Goal: Complete application form

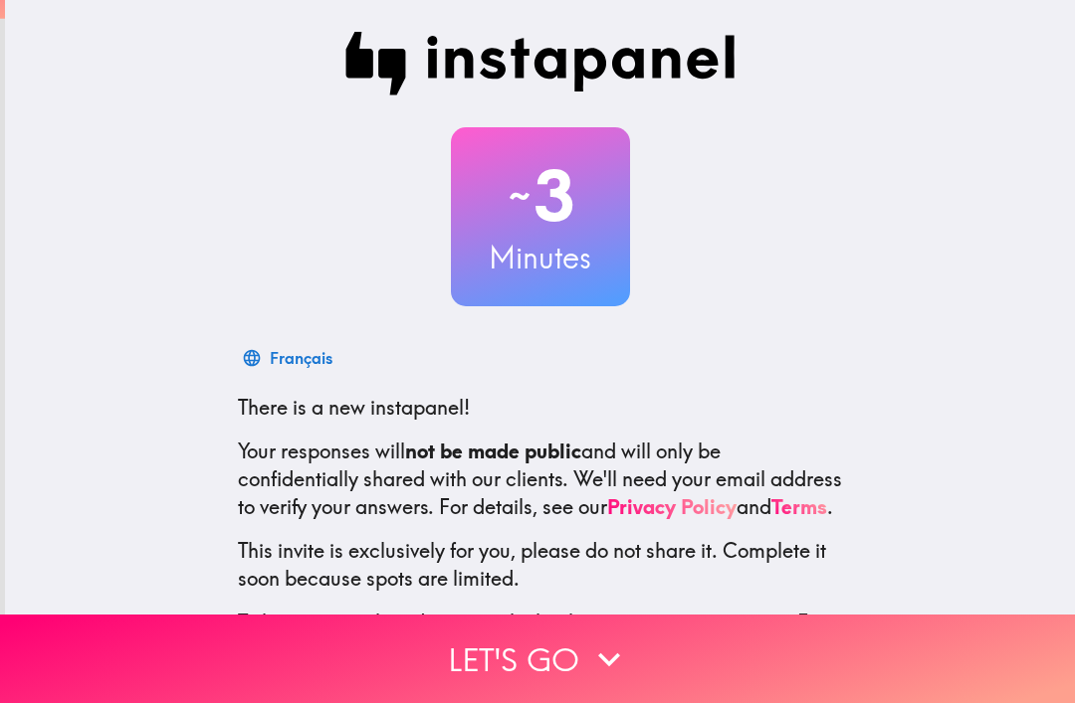
click at [613, 657] on icon "button" at bounding box center [609, 660] width 44 height 44
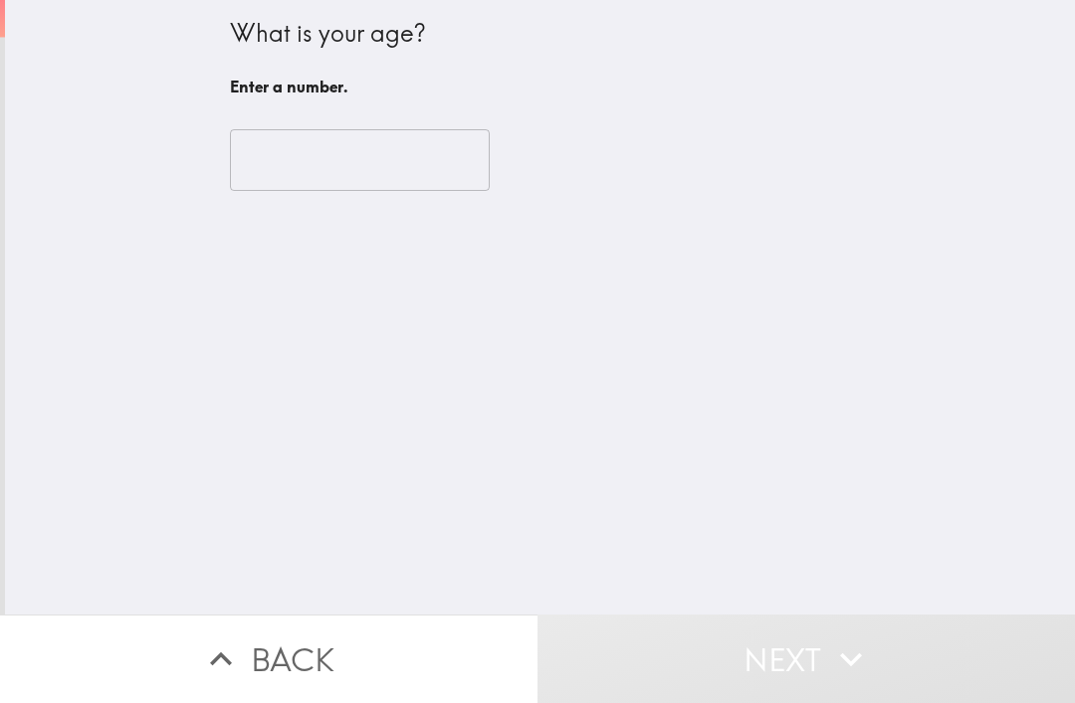
click at [431, 163] on input "number" at bounding box center [360, 160] width 260 height 62
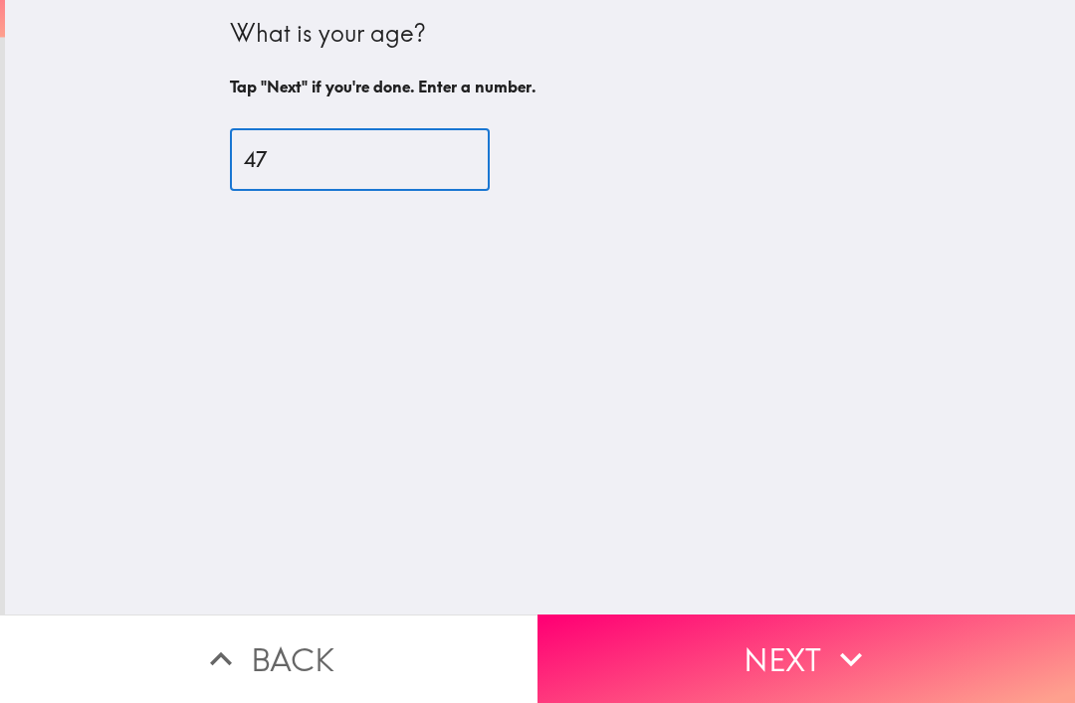
type input "47"
click at [839, 117] on div "47 ​" at bounding box center [540, 159] width 621 height 109
click at [834, 656] on icon "button" at bounding box center [851, 660] width 44 height 44
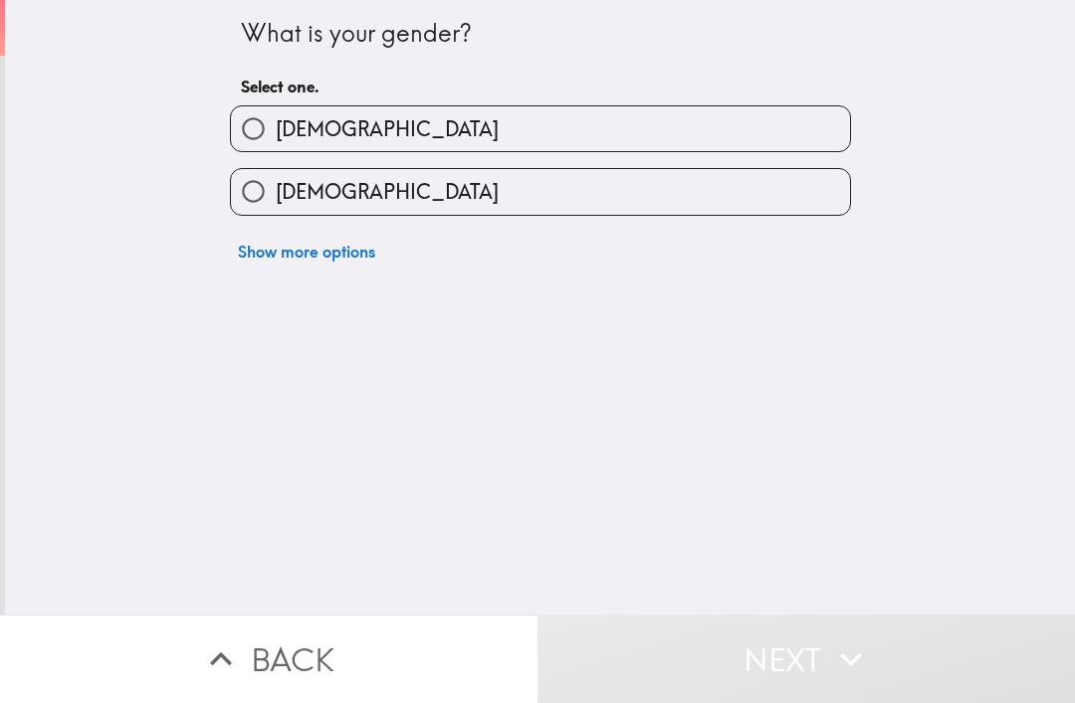
click at [743, 137] on label "[DEMOGRAPHIC_DATA]" at bounding box center [540, 128] width 619 height 45
click at [276, 137] on input "[DEMOGRAPHIC_DATA]" at bounding box center [253, 128] width 45 height 45
radio input "true"
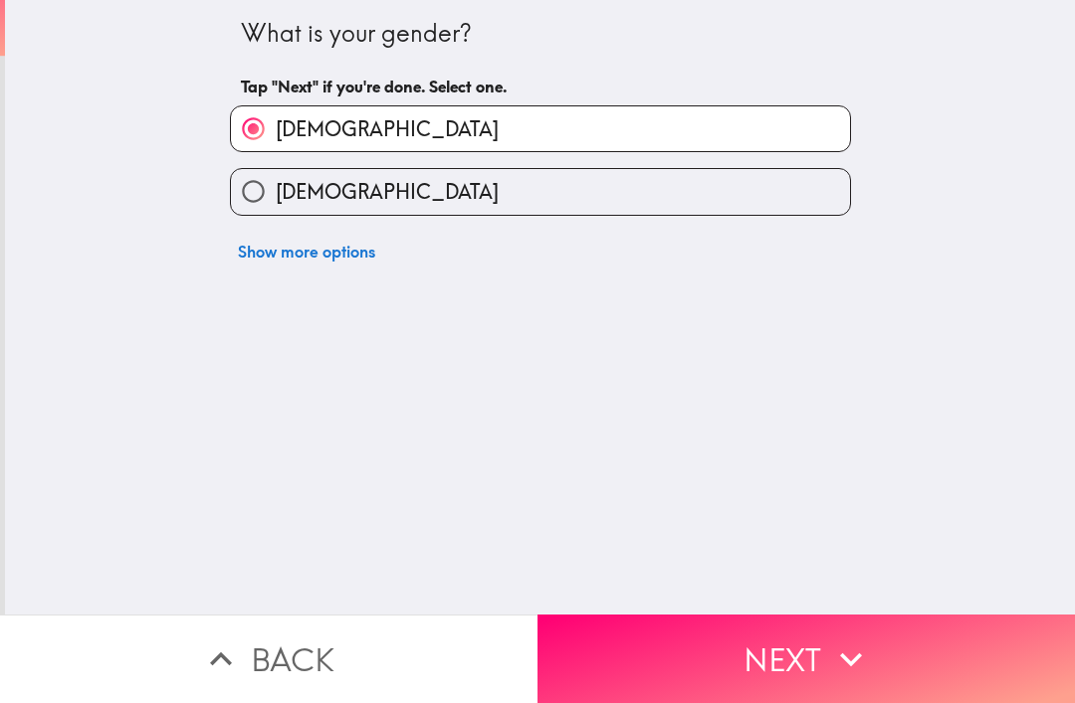
click at [704, 660] on button "Next" at bounding box center [805, 659] width 537 height 89
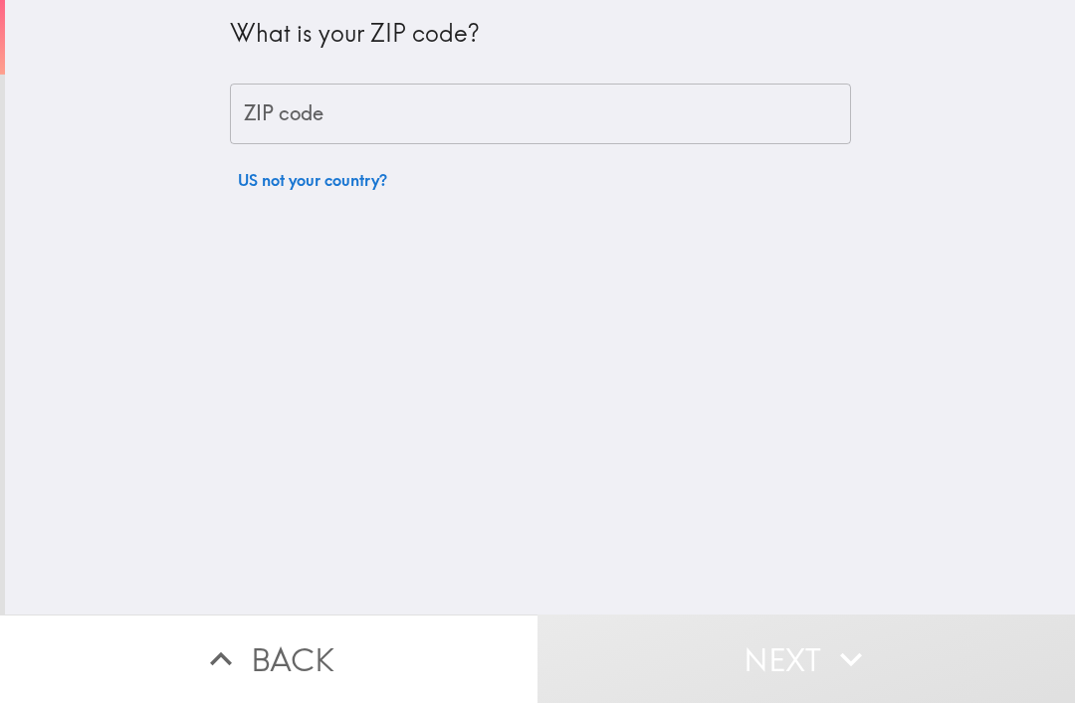
click at [631, 102] on input "ZIP code" at bounding box center [540, 115] width 621 height 62
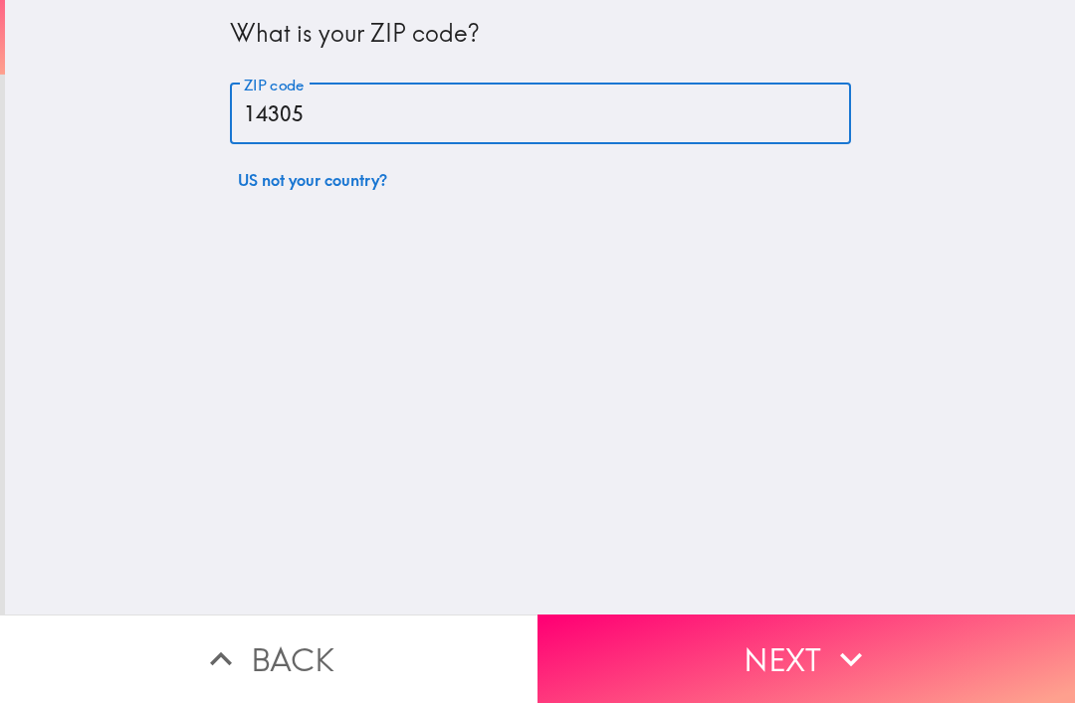
type input "14305"
click at [972, 102] on div "What is your ZIP code? ZIP code 14305 ZIP code US not your country?" at bounding box center [540, 307] width 1070 height 615
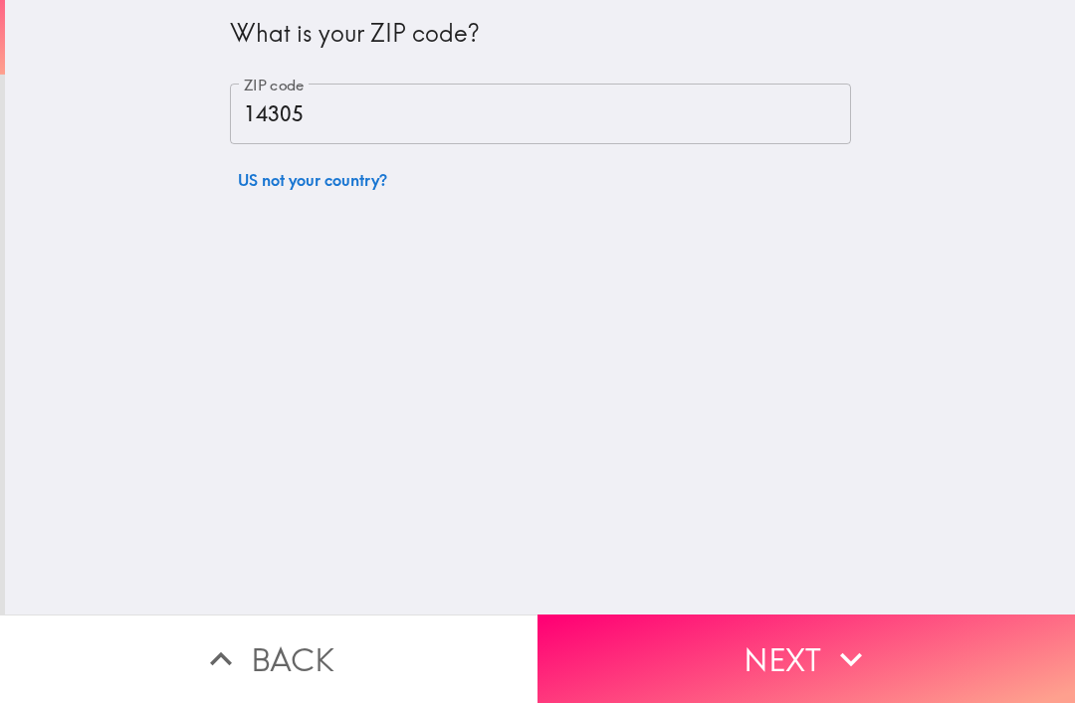
click at [813, 635] on button "Next" at bounding box center [805, 659] width 537 height 89
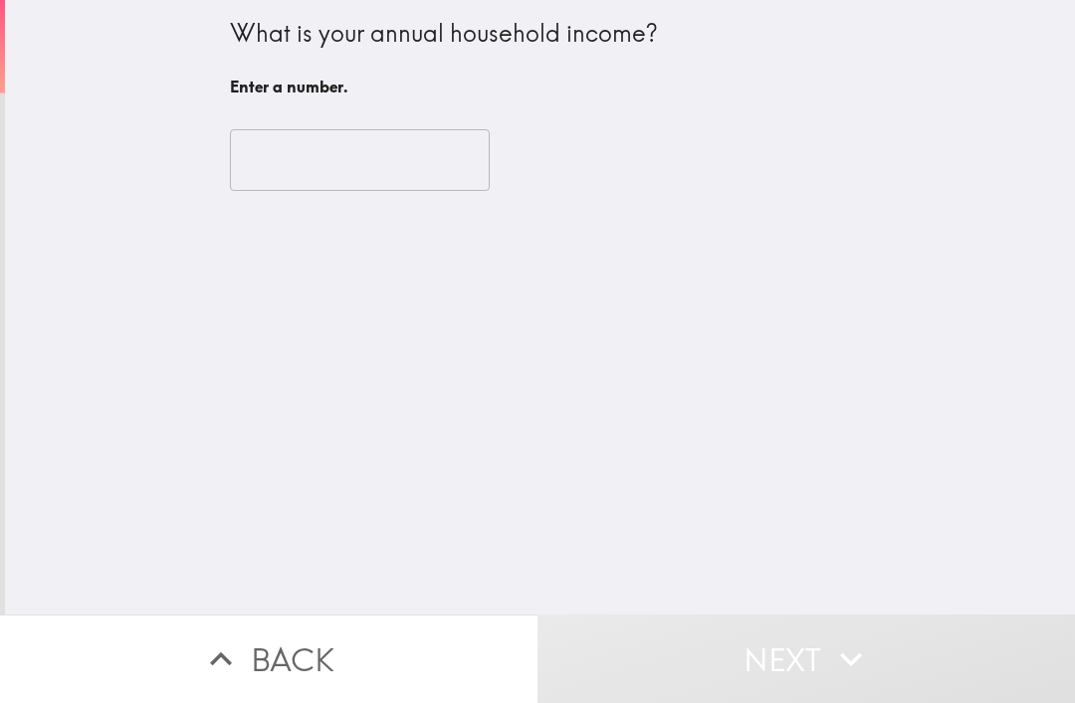
click at [306, 161] on input "number" at bounding box center [360, 160] width 260 height 62
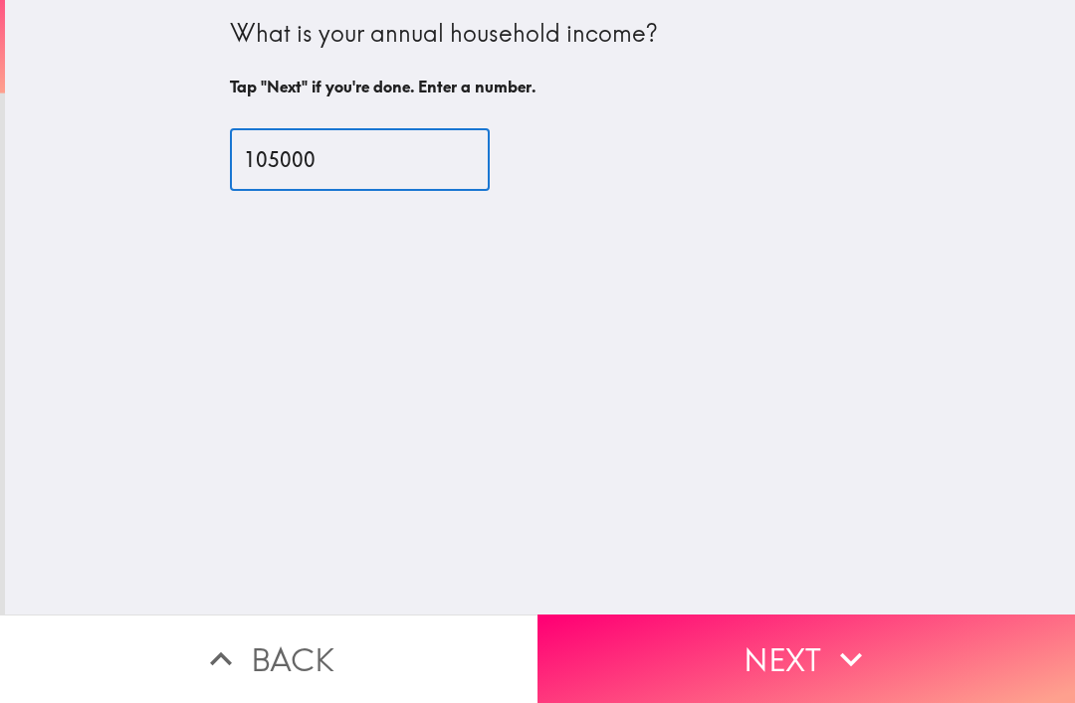
type input "105000"
click at [934, 125] on div "What is your annual household income? Tap "Next" if you're done. Enter a number…" at bounding box center [540, 307] width 1070 height 615
click at [711, 633] on button "Next" at bounding box center [805, 659] width 537 height 89
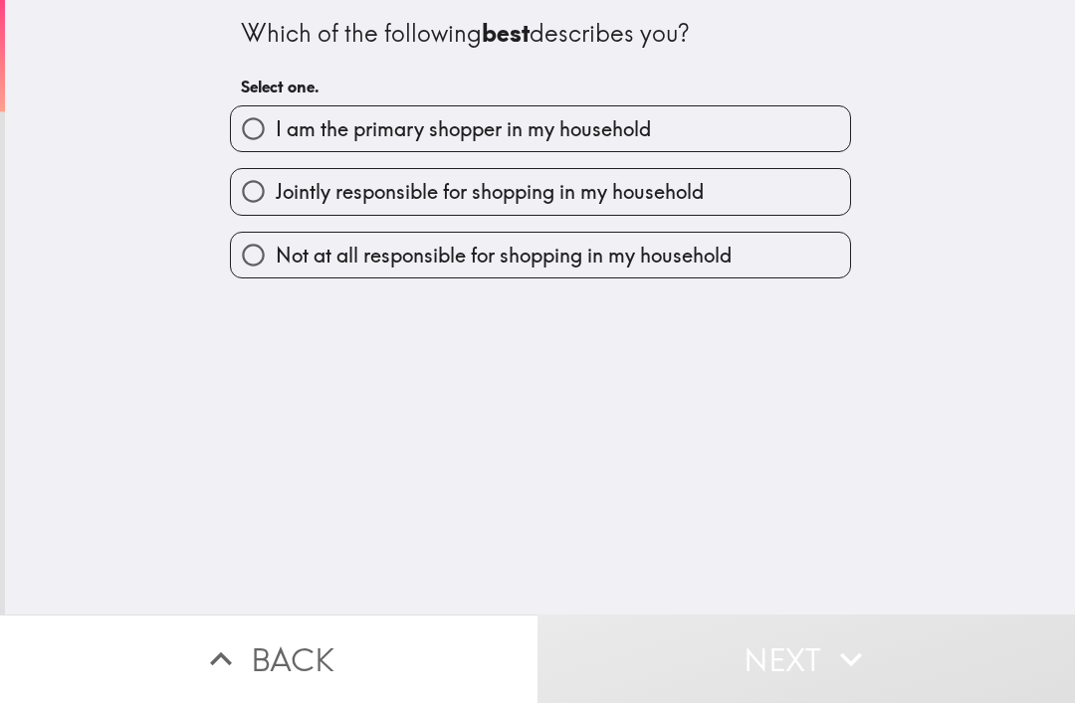
click at [801, 127] on label "I am the primary shopper in my household" at bounding box center [540, 128] width 619 height 45
click at [276, 127] on input "I am the primary shopper in my household" at bounding box center [253, 128] width 45 height 45
radio input "true"
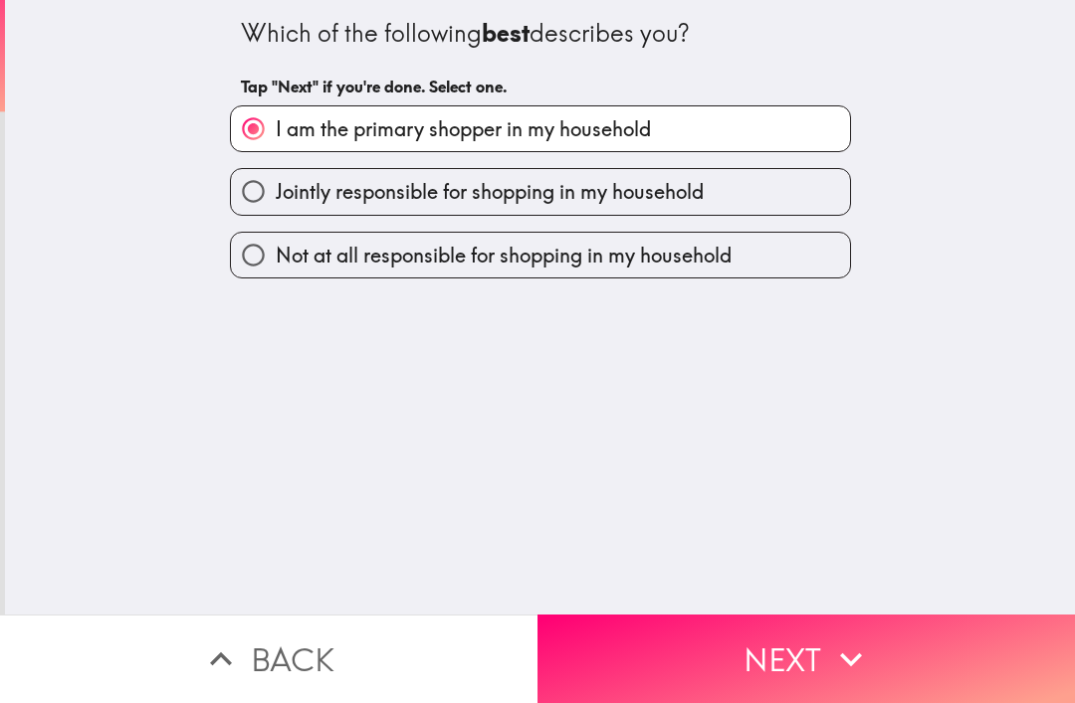
click at [713, 654] on button "Next" at bounding box center [805, 659] width 537 height 89
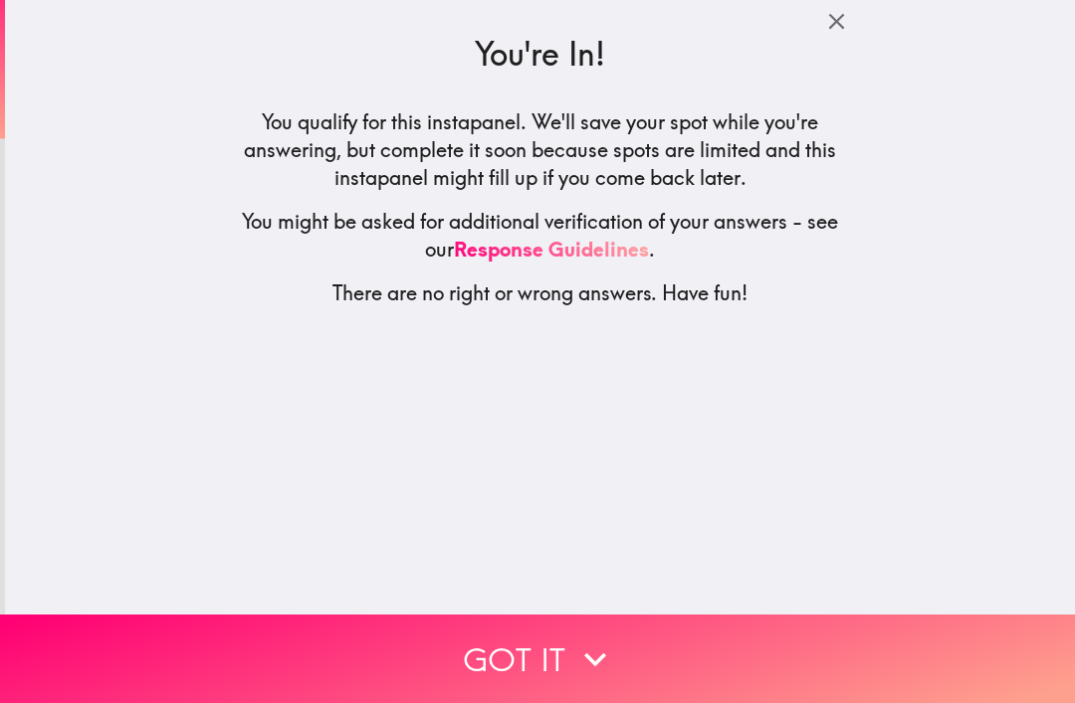
click at [653, 660] on button "Got it" at bounding box center [537, 659] width 1075 height 89
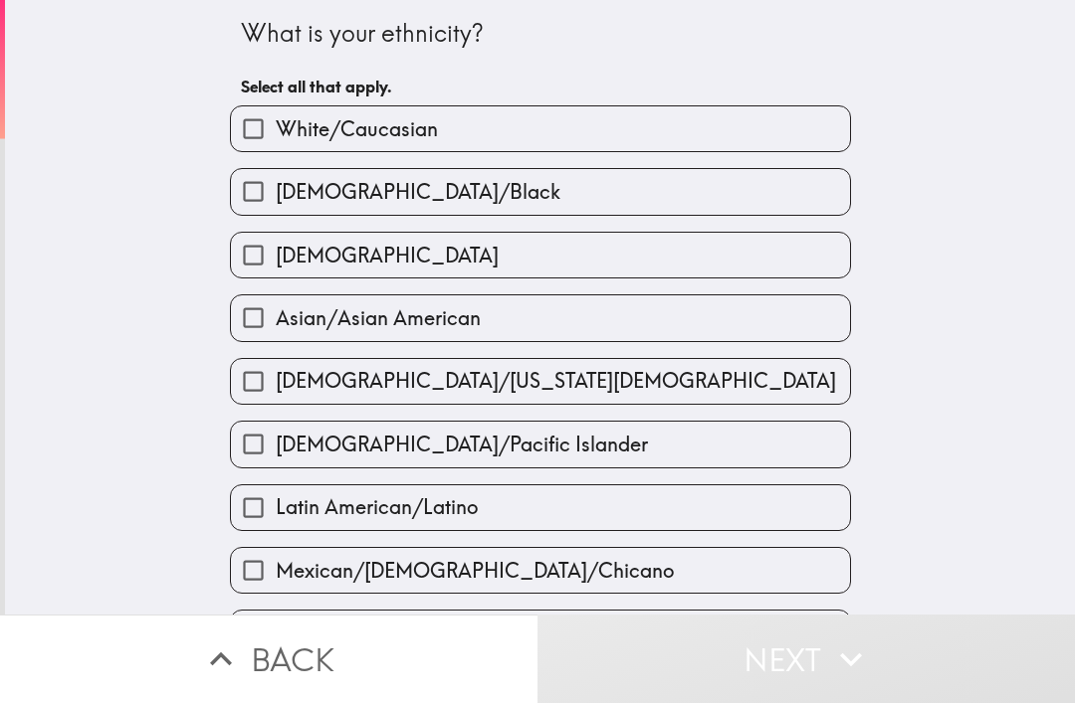
click at [771, 127] on label "White/Caucasian" at bounding box center [540, 128] width 619 height 45
click at [276, 127] on input "White/Caucasian" at bounding box center [253, 128] width 45 height 45
checkbox input "true"
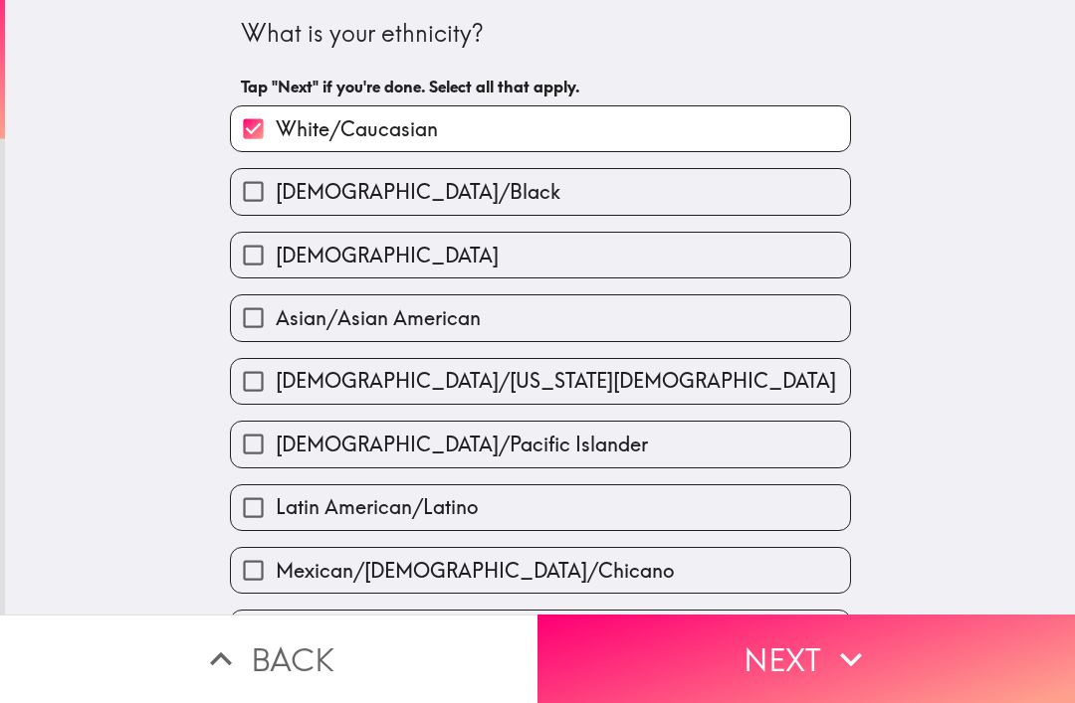
click at [676, 665] on button "Next" at bounding box center [805, 659] width 537 height 89
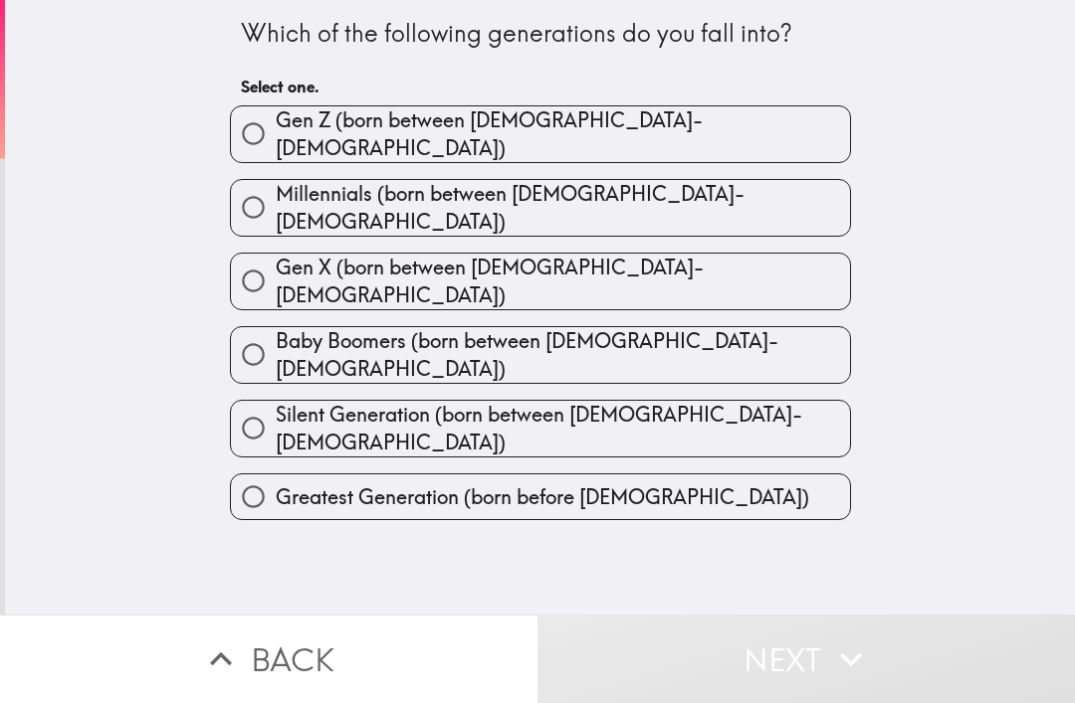
click at [709, 265] on label "Gen X (born between [DEMOGRAPHIC_DATA]-[DEMOGRAPHIC_DATA])" at bounding box center [540, 282] width 619 height 56
click at [276, 265] on input "Gen X (born between [DEMOGRAPHIC_DATA]-[DEMOGRAPHIC_DATA])" at bounding box center [253, 281] width 45 height 45
radio input "true"
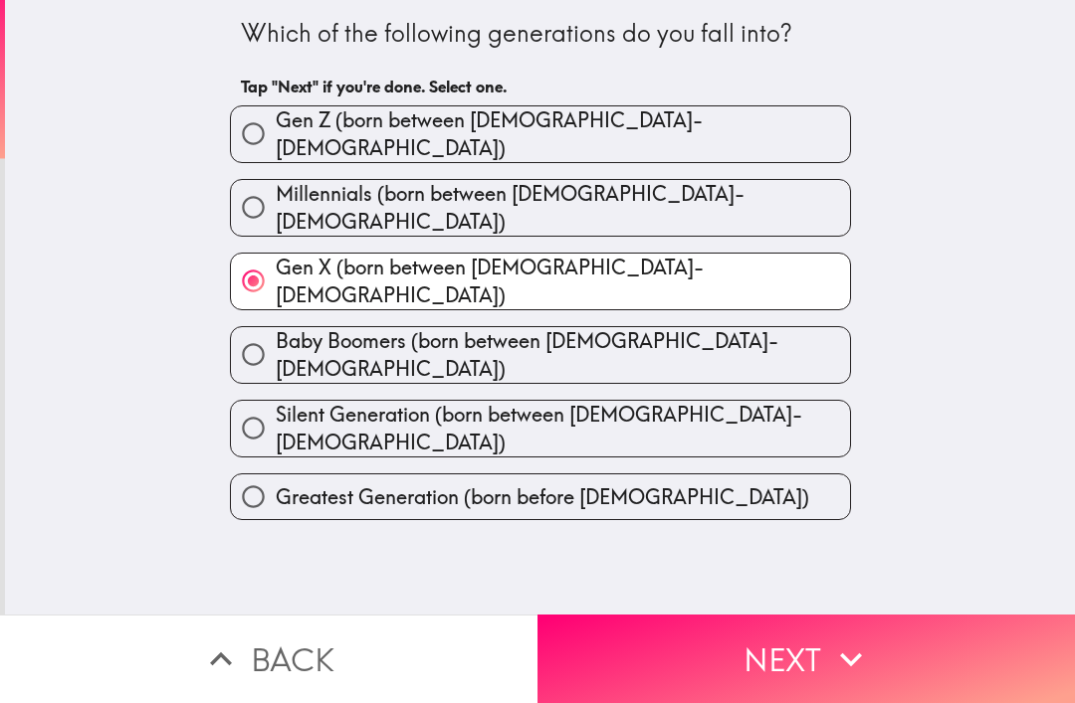
click at [696, 662] on button "Next" at bounding box center [805, 659] width 537 height 89
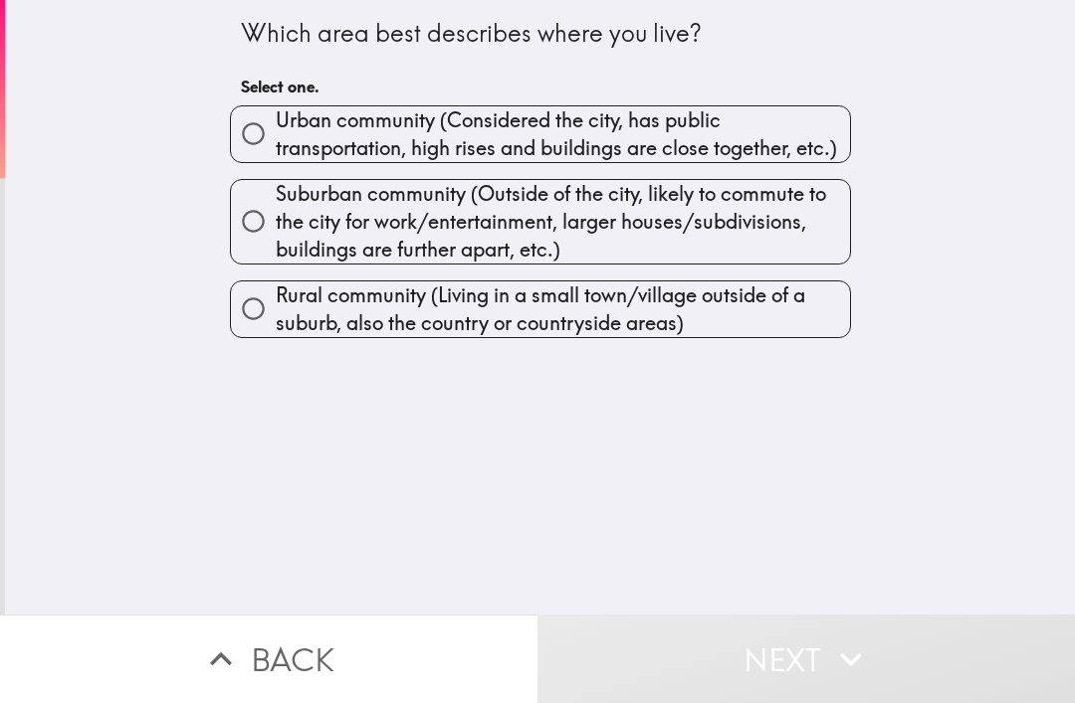
click at [695, 661] on button "Next" at bounding box center [805, 659] width 537 height 89
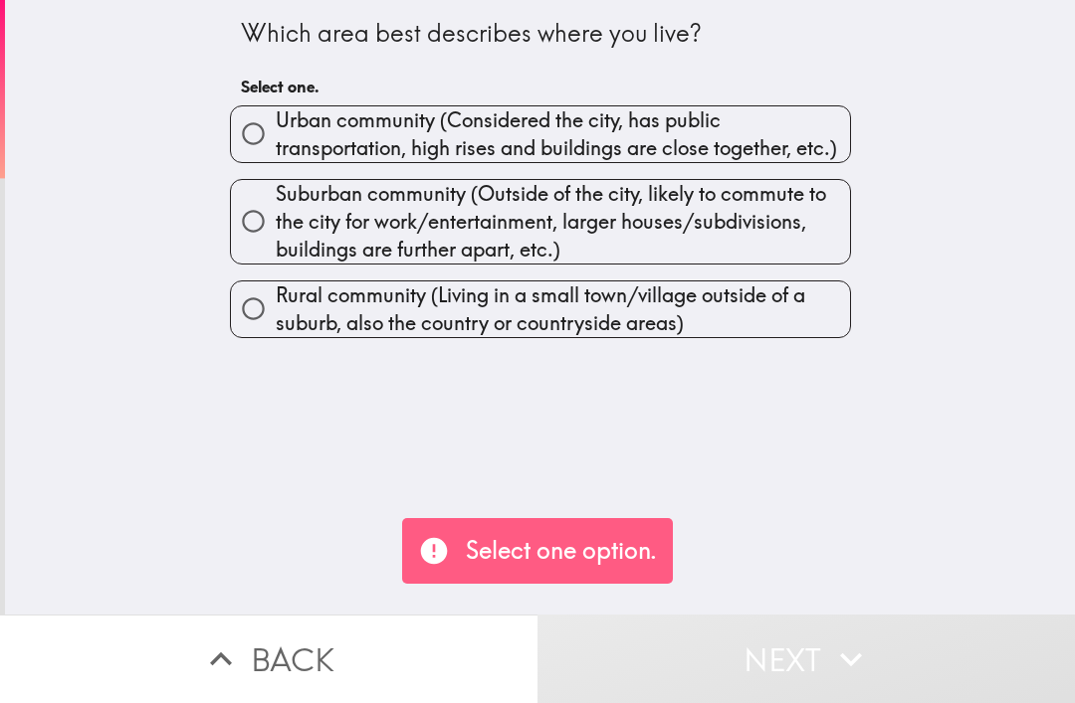
click at [779, 133] on span "Urban community (Considered the city, has public transportation, high rises and…" at bounding box center [563, 134] width 574 height 56
click at [276, 133] on input "Urban community (Considered the city, has public transportation, high rises and…" at bounding box center [253, 133] width 45 height 45
radio input "true"
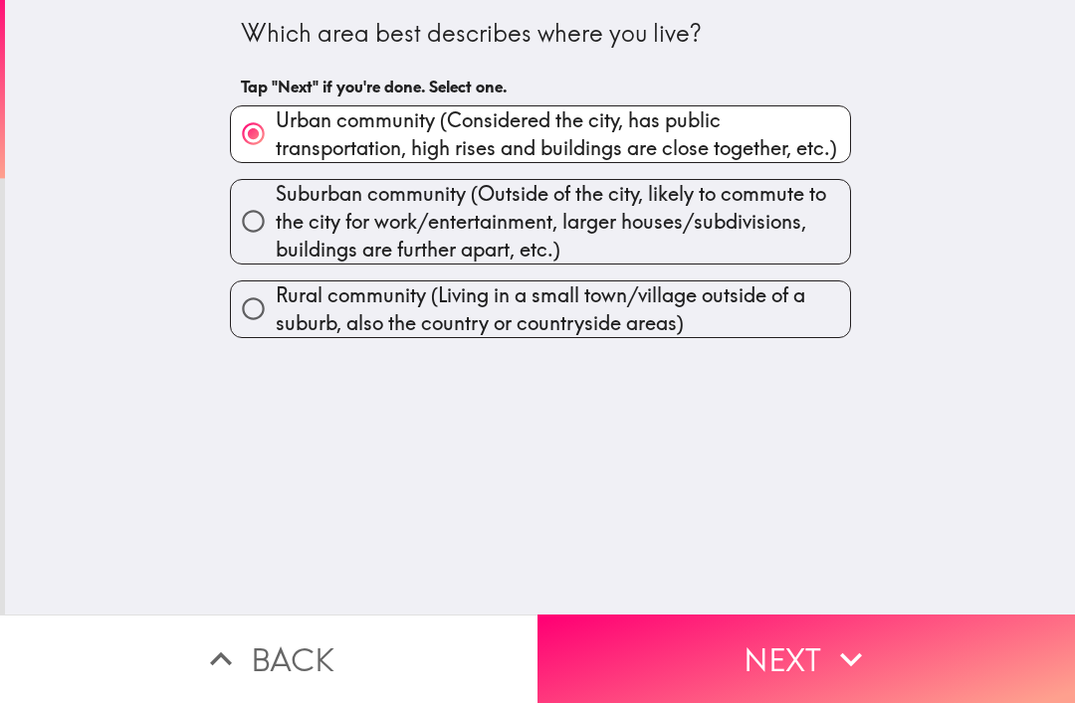
click at [697, 658] on button "Next" at bounding box center [805, 659] width 537 height 89
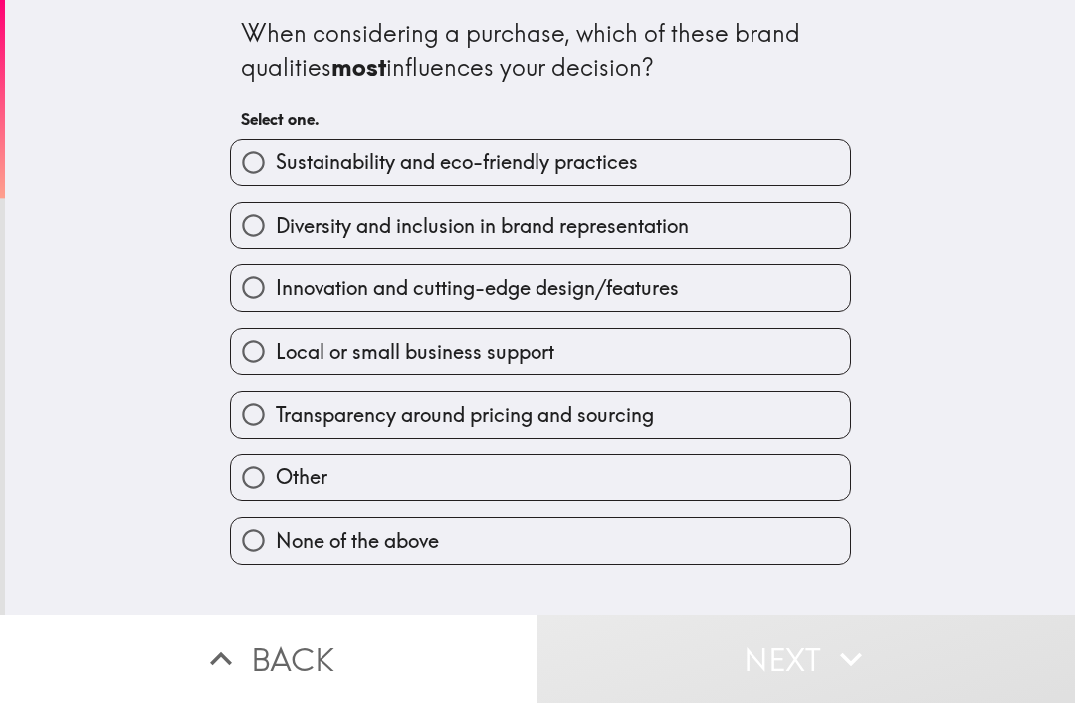
click at [674, 433] on label "Transparency around pricing and sourcing" at bounding box center [540, 414] width 619 height 45
click at [276, 433] on input "Transparency around pricing and sourcing" at bounding box center [253, 414] width 45 height 45
radio input "true"
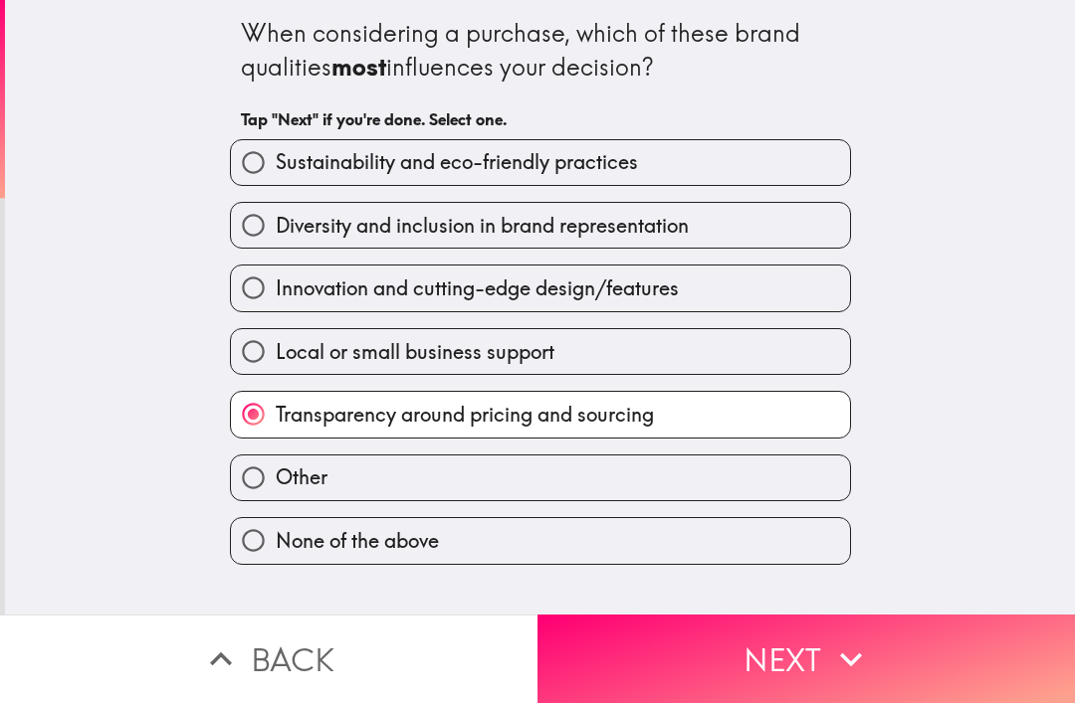
click at [671, 656] on button "Next" at bounding box center [805, 659] width 537 height 89
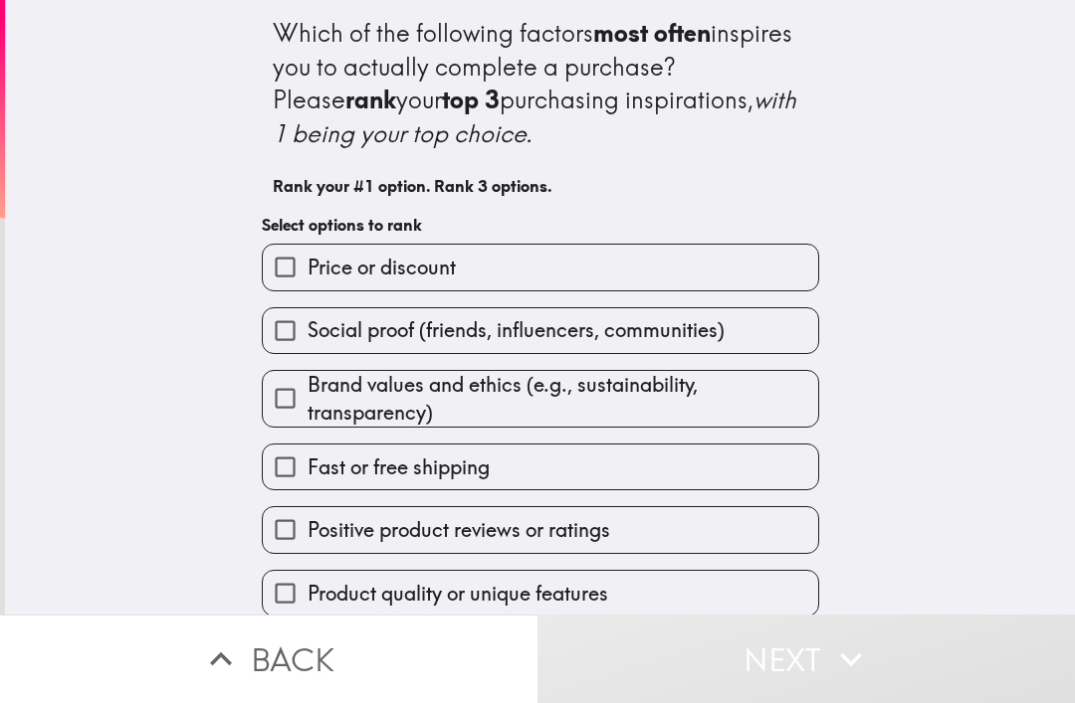
click at [712, 255] on label "Price or discount" at bounding box center [540, 267] width 555 height 45
click at [307, 255] on input "Price or discount" at bounding box center [285, 267] width 45 height 45
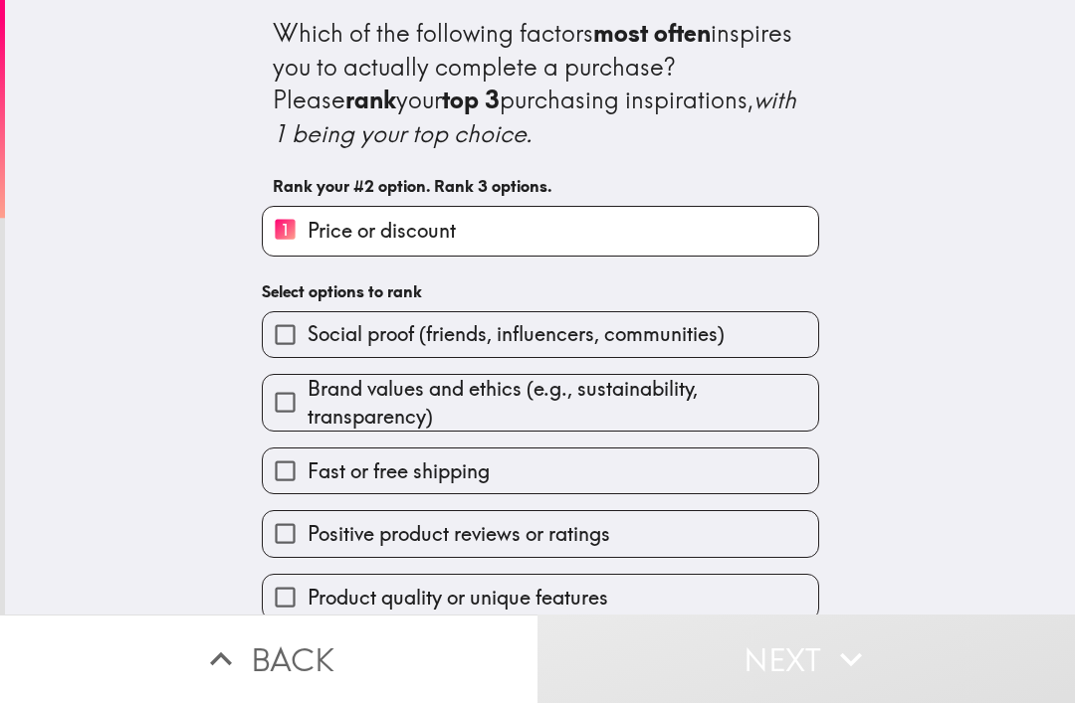
click at [679, 420] on span "Brand values and ethics (e.g., sustainability, transparency)" at bounding box center [562, 403] width 510 height 56
click at [307, 420] on input "Brand values and ethics (e.g., sustainability, transparency)" at bounding box center [285, 402] width 45 height 45
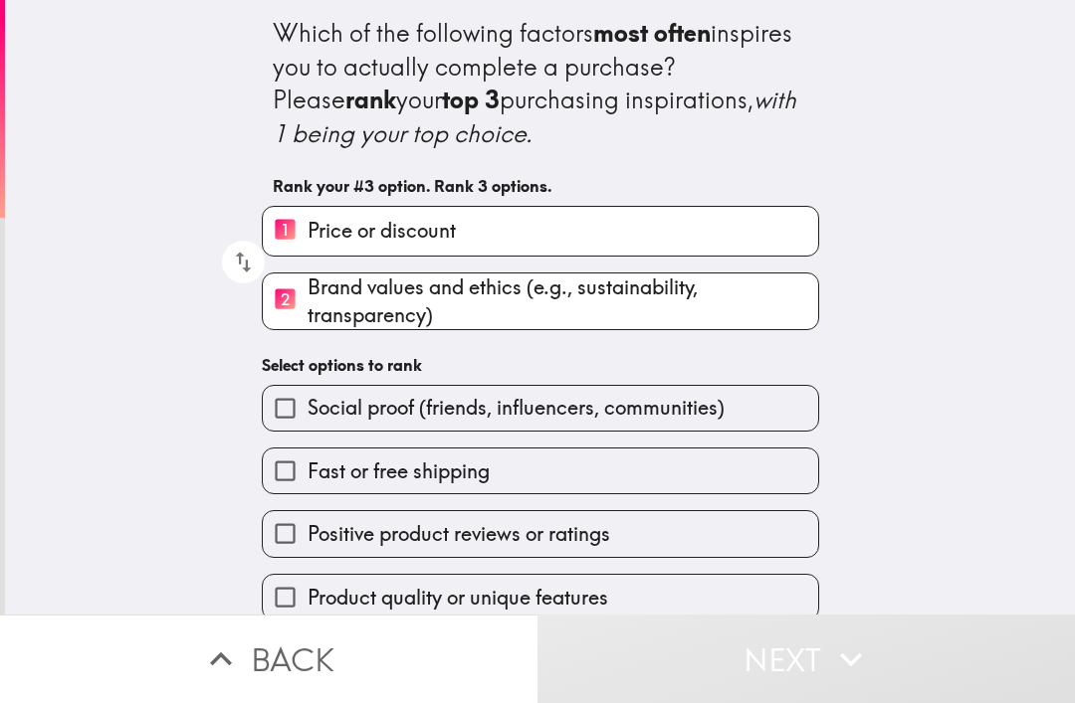
click at [664, 479] on label "Fast or free shipping" at bounding box center [540, 471] width 555 height 45
click at [307, 479] on input "Fast or free shipping" at bounding box center [285, 471] width 45 height 45
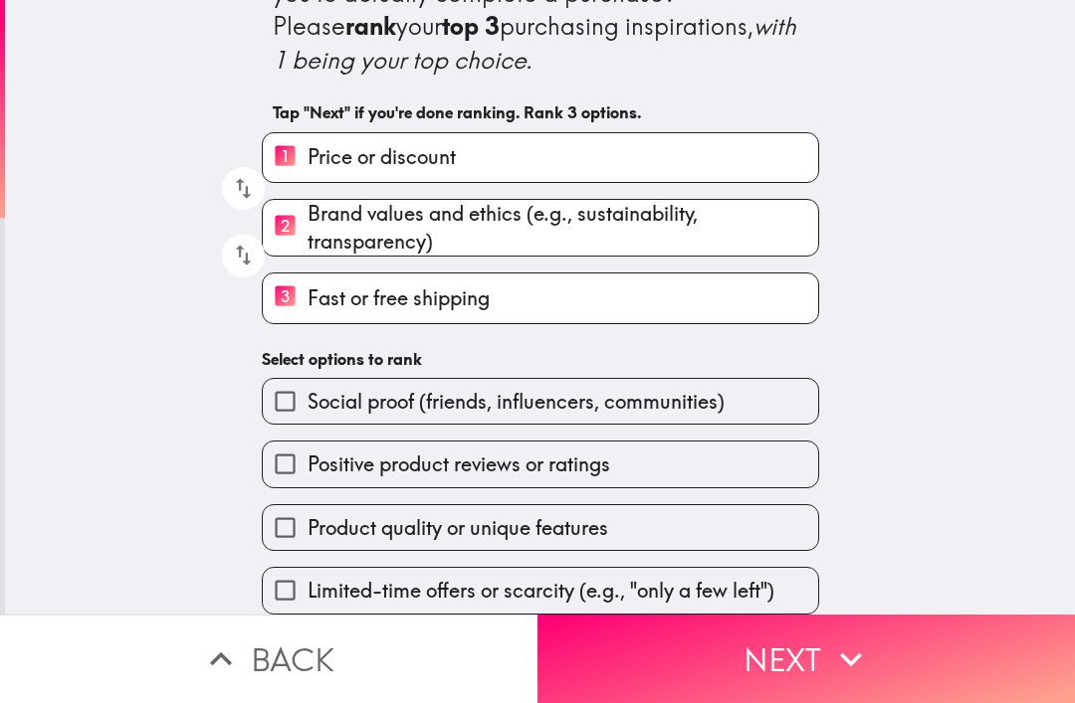
scroll to position [78, 0]
click at [678, 665] on button "Next" at bounding box center [805, 659] width 537 height 89
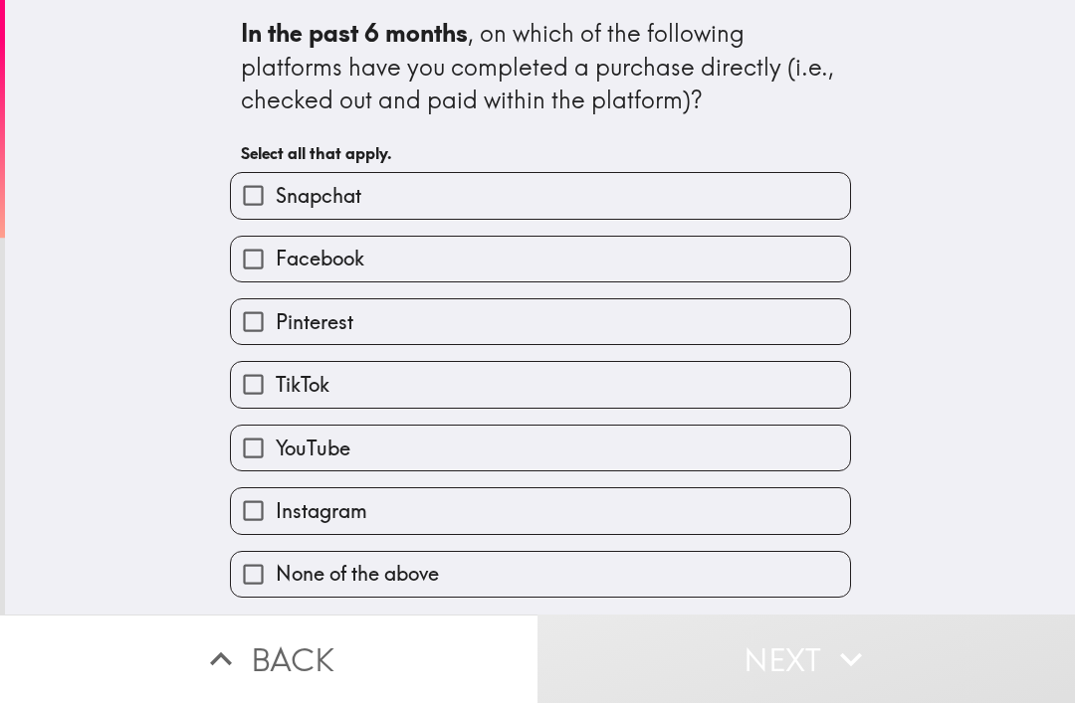
click at [696, 262] on label "Facebook" at bounding box center [540, 259] width 619 height 45
click at [276, 262] on input "Facebook" at bounding box center [253, 259] width 45 height 45
checkbox input "true"
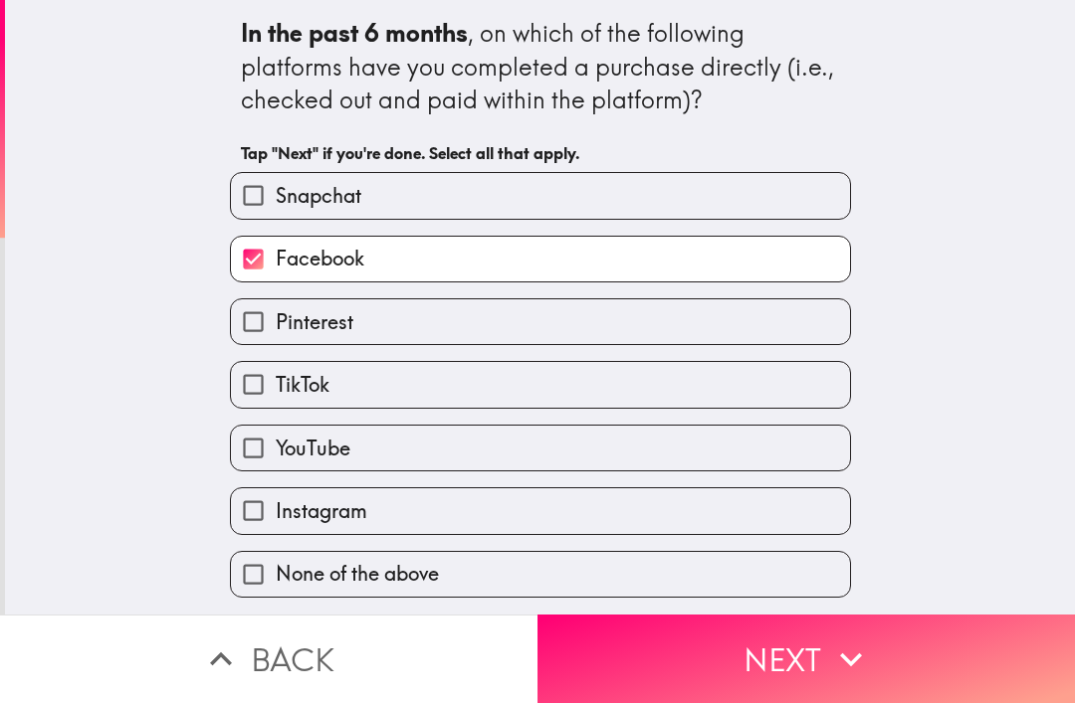
click at [658, 403] on label "TikTok" at bounding box center [540, 384] width 619 height 45
click at [276, 403] on input "TikTok" at bounding box center [253, 384] width 45 height 45
checkbox input "true"
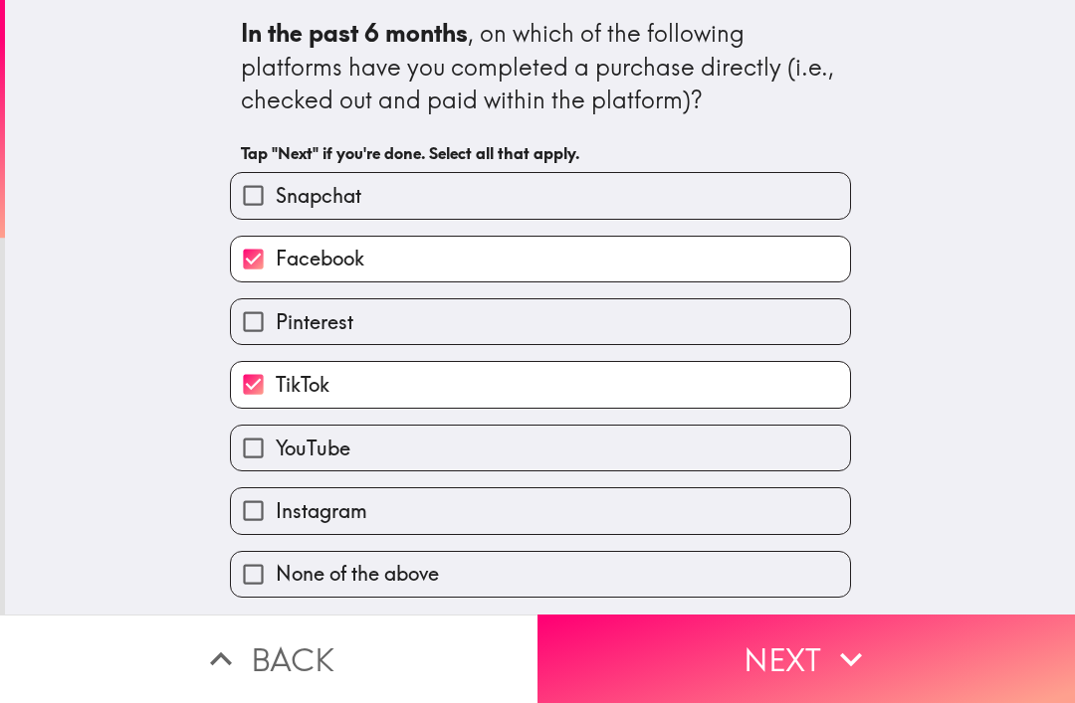
click at [649, 494] on label "Instagram" at bounding box center [540, 511] width 619 height 45
click at [276, 494] on input "Instagram" at bounding box center [253, 511] width 45 height 45
checkbox input "true"
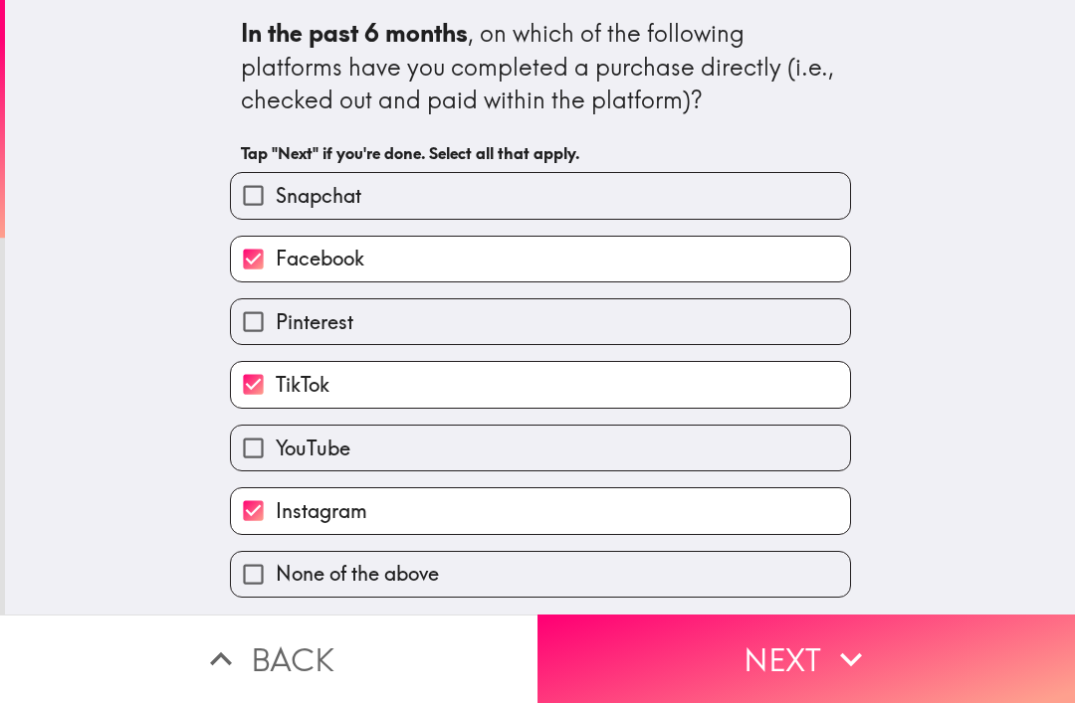
click at [636, 550] on div "None of the above" at bounding box center [532, 566] width 637 height 63
click at [630, 440] on label "YouTube" at bounding box center [540, 448] width 619 height 45
click at [276, 440] on input "YouTube" at bounding box center [253, 448] width 45 height 45
checkbox input "true"
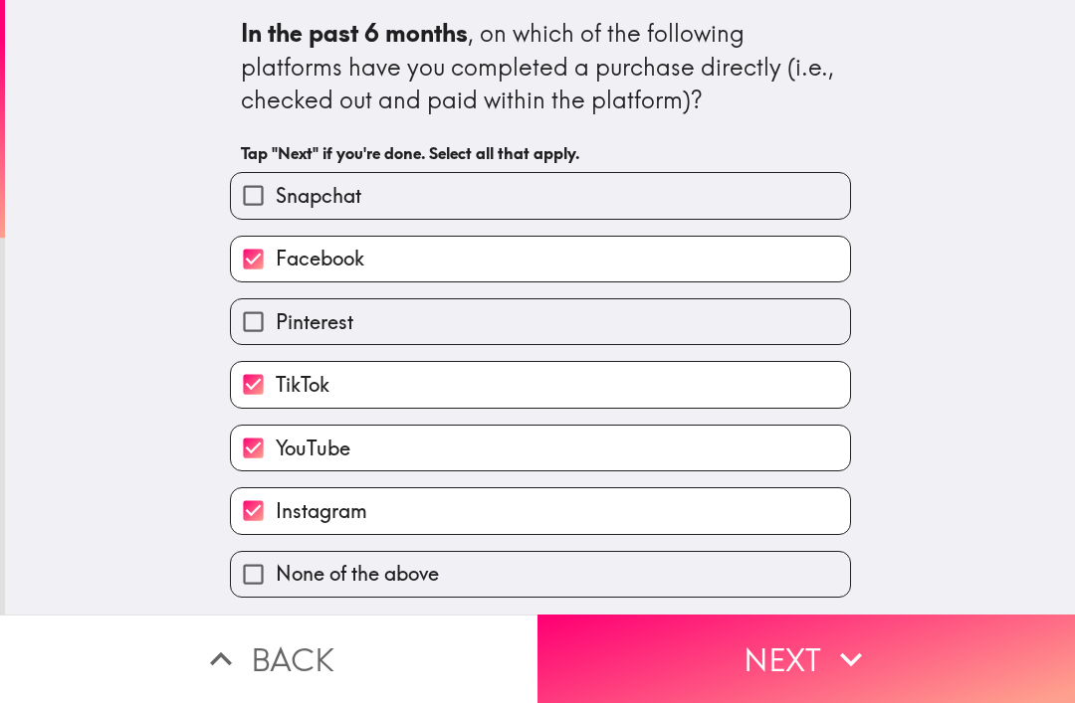
click at [672, 655] on button "Next" at bounding box center [805, 659] width 537 height 89
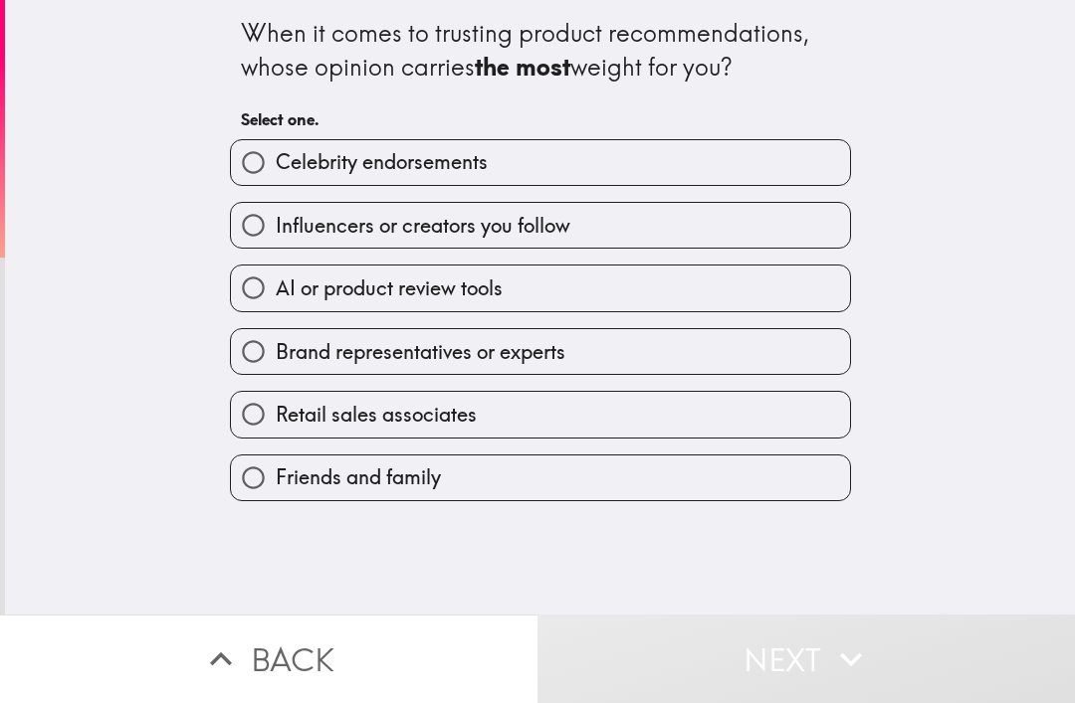
click at [714, 217] on label "Influencers or creators you follow" at bounding box center [540, 225] width 619 height 45
click at [276, 217] on input "Influencers or creators you follow" at bounding box center [253, 225] width 45 height 45
radio input "true"
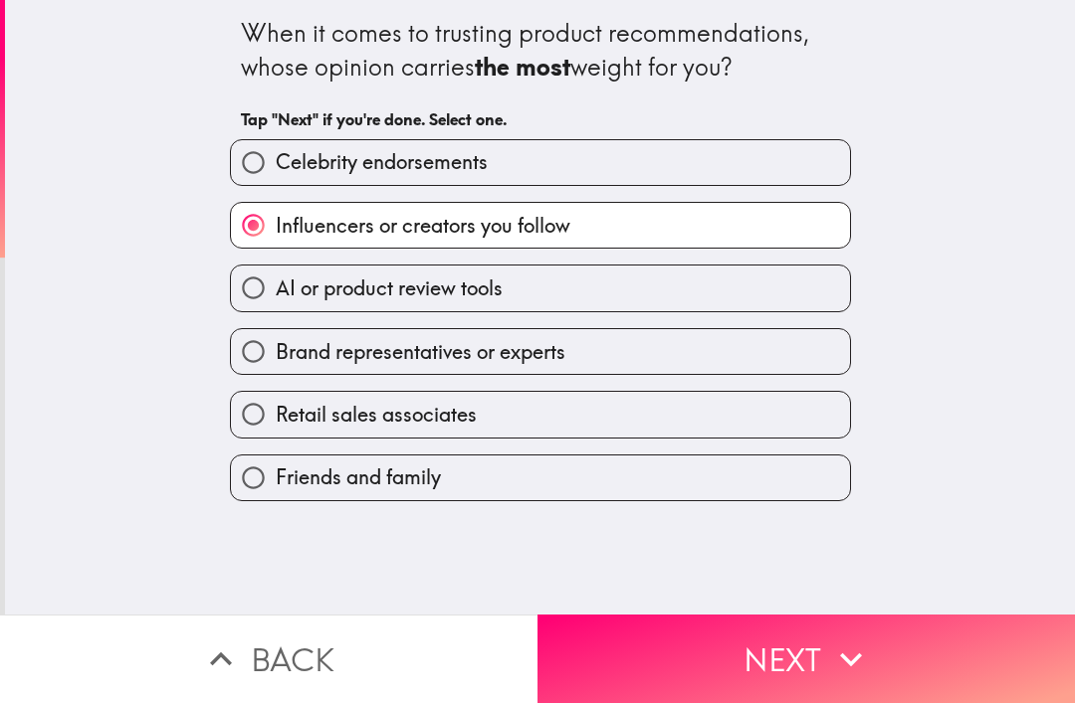
click at [688, 663] on button "Next" at bounding box center [805, 659] width 537 height 89
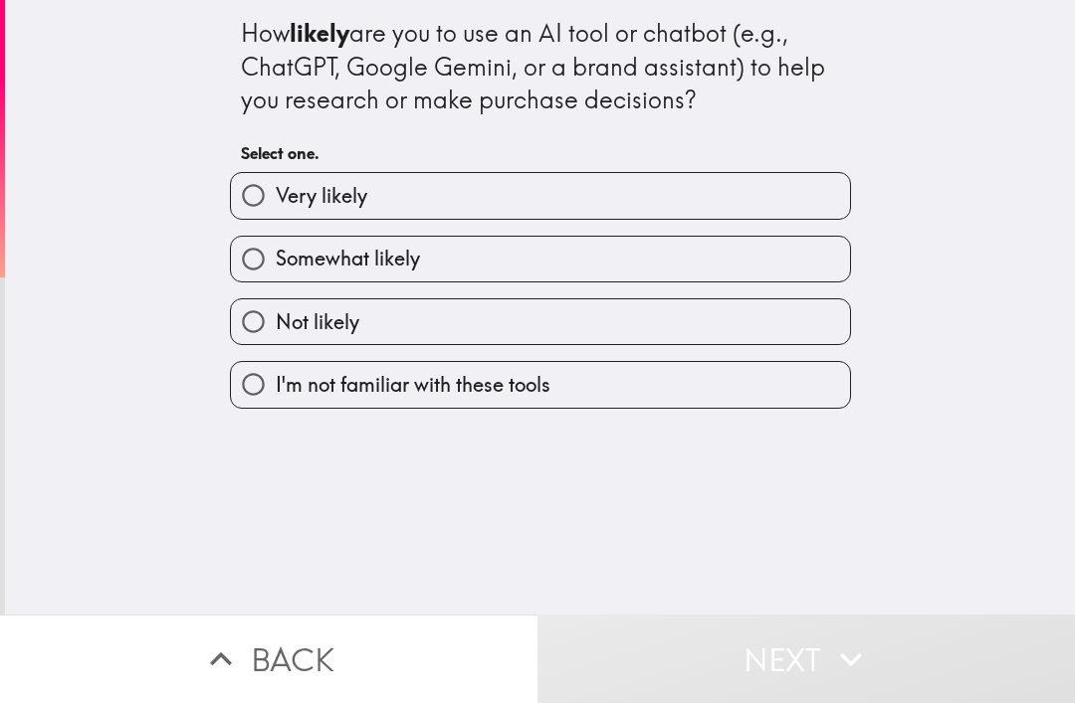
click at [733, 189] on label "Very likely" at bounding box center [540, 195] width 619 height 45
click at [276, 189] on input "Very likely" at bounding box center [253, 195] width 45 height 45
radio input "true"
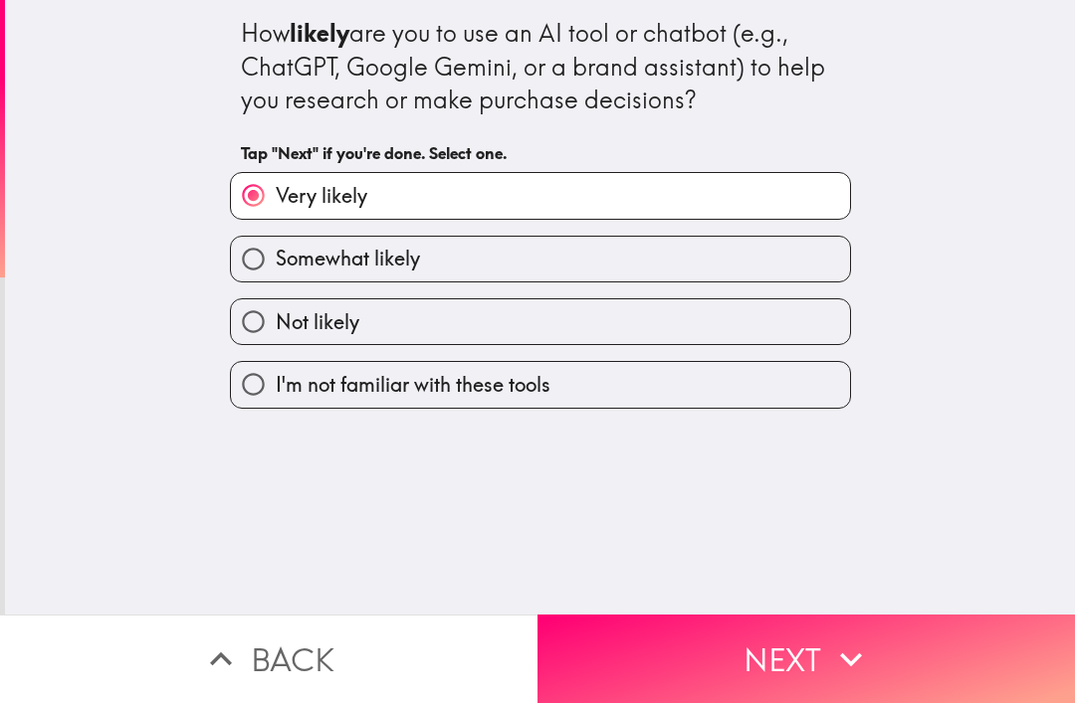
click at [671, 653] on button "Next" at bounding box center [805, 659] width 537 height 89
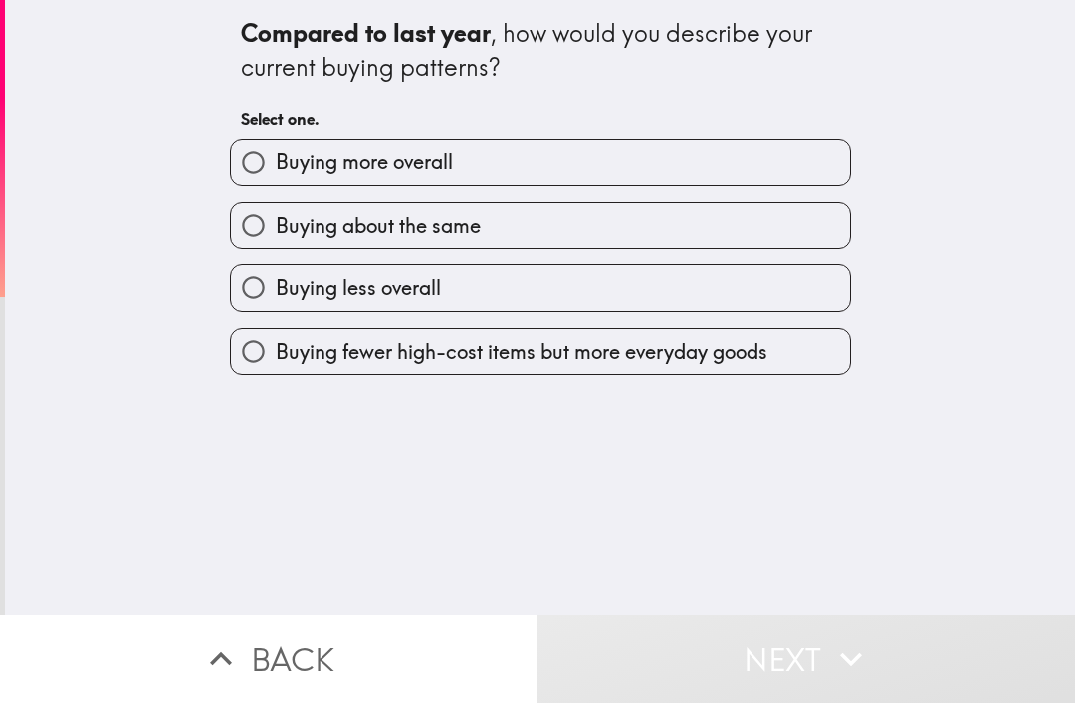
click at [705, 221] on label "Buying about the same" at bounding box center [540, 225] width 619 height 45
click at [276, 221] on input "Buying about the same" at bounding box center [253, 225] width 45 height 45
radio input "true"
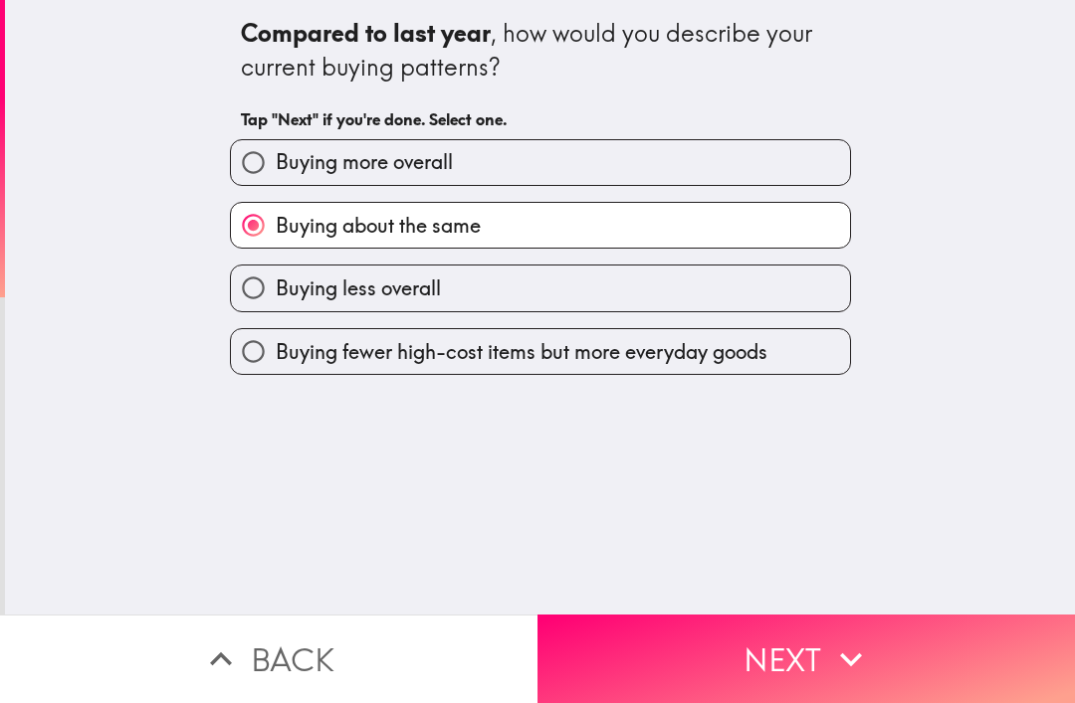
click at [683, 673] on button "Next" at bounding box center [805, 659] width 537 height 89
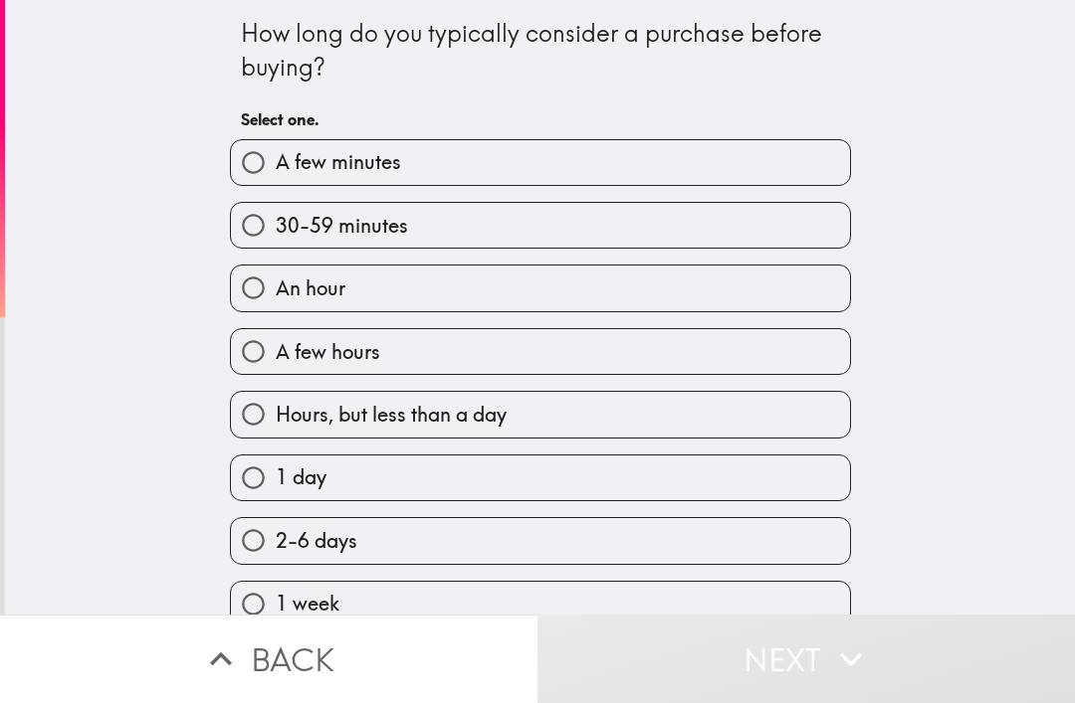
click at [704, 232] on label "30-59 minutes" at bounding box center [540, 225] width 619 height 45
click at [276, 232] on input "30-59 minutes" at bounding box center [253, 225] width 45 height 45
radio input "true"
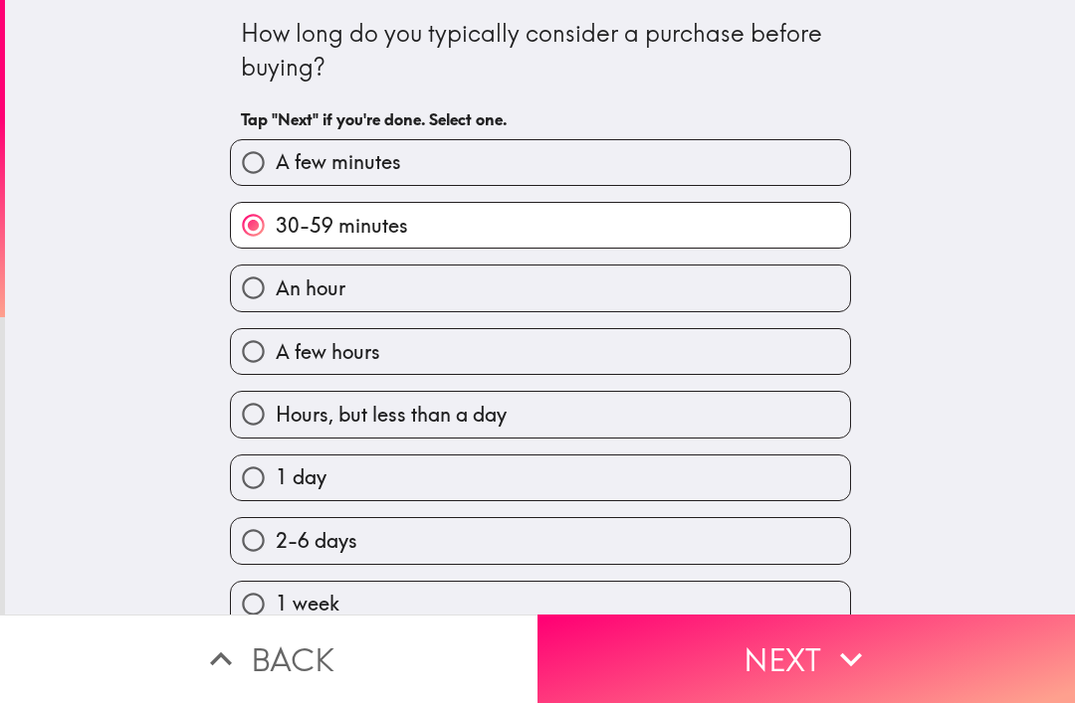
click at [686, 287] on label "An hour" at bounding box center [540, 288] width 619 height 45
click at [276, 287] on input "An hour" at bounding box center [253, 288] width 45 height 45
radio input "true"
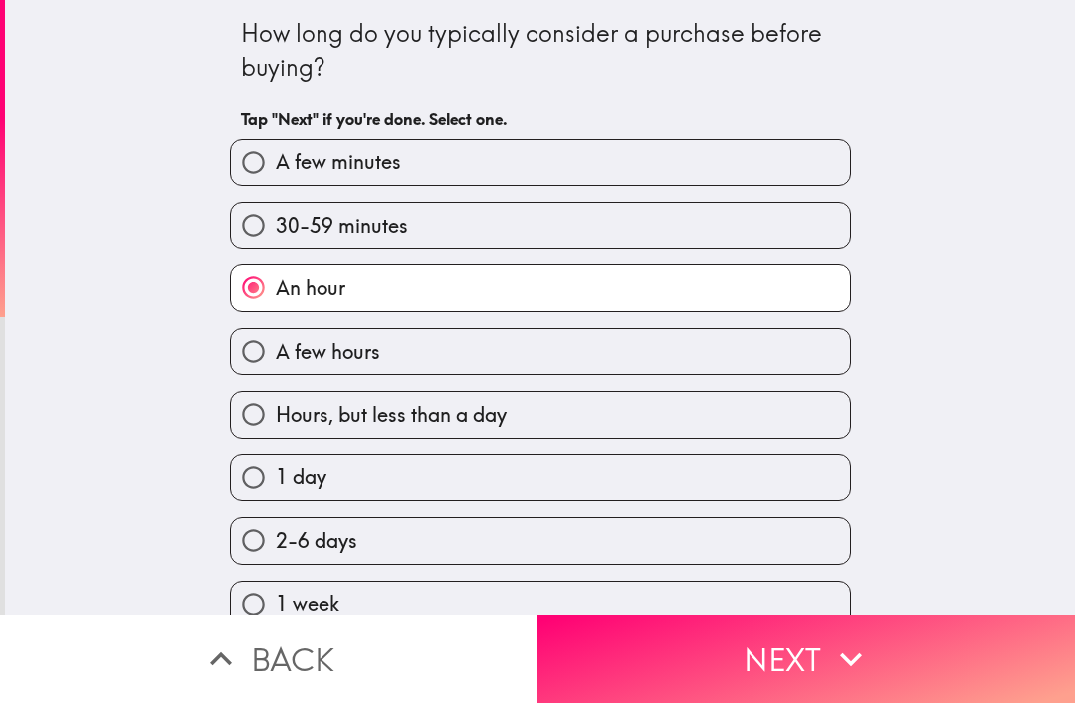
click at [681, 654] on button "Next" at bounding box center [805, 659] width 537 height 89
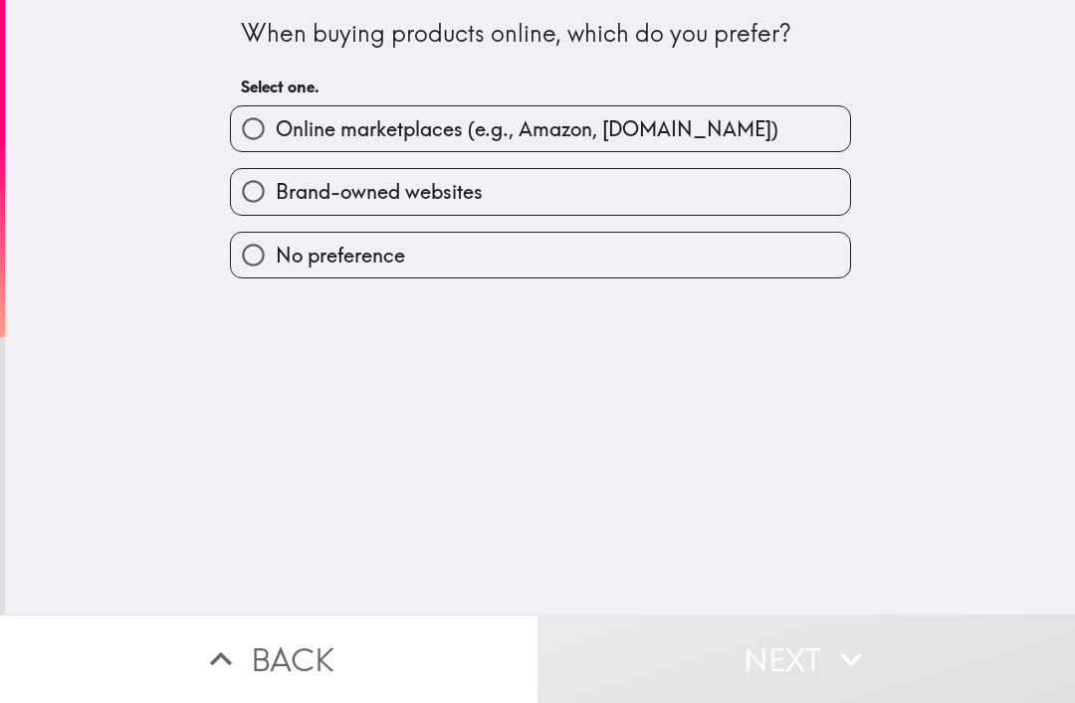
click at [781, 111] on label "Online marketplaces (e.g., Amazon, [DOMAIN_NAME])" at bounding box center [540, 128] width 619 height 45
click at [276, 111] on input "Online marketplaces (e.g., Amazon, [DOMAIN_NAME])" at bounding box center [253, 128] width 45 height 45
radio input "true"
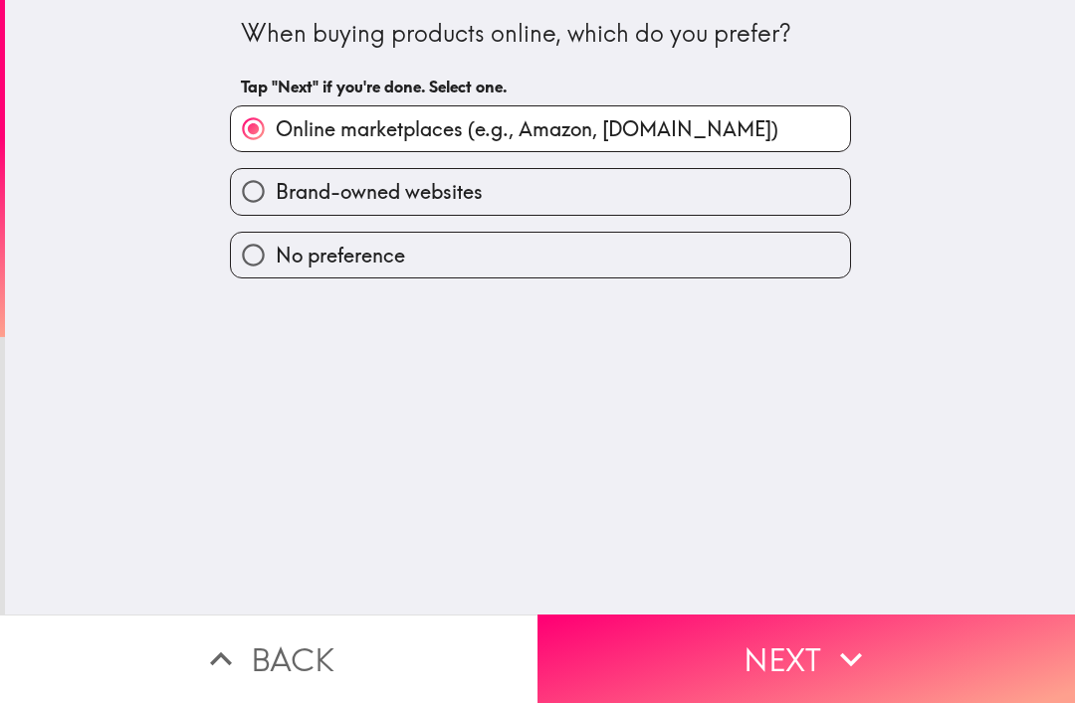
click at [678, 663] on button "Next" at bounding box center [805, 659] width 537 height 89
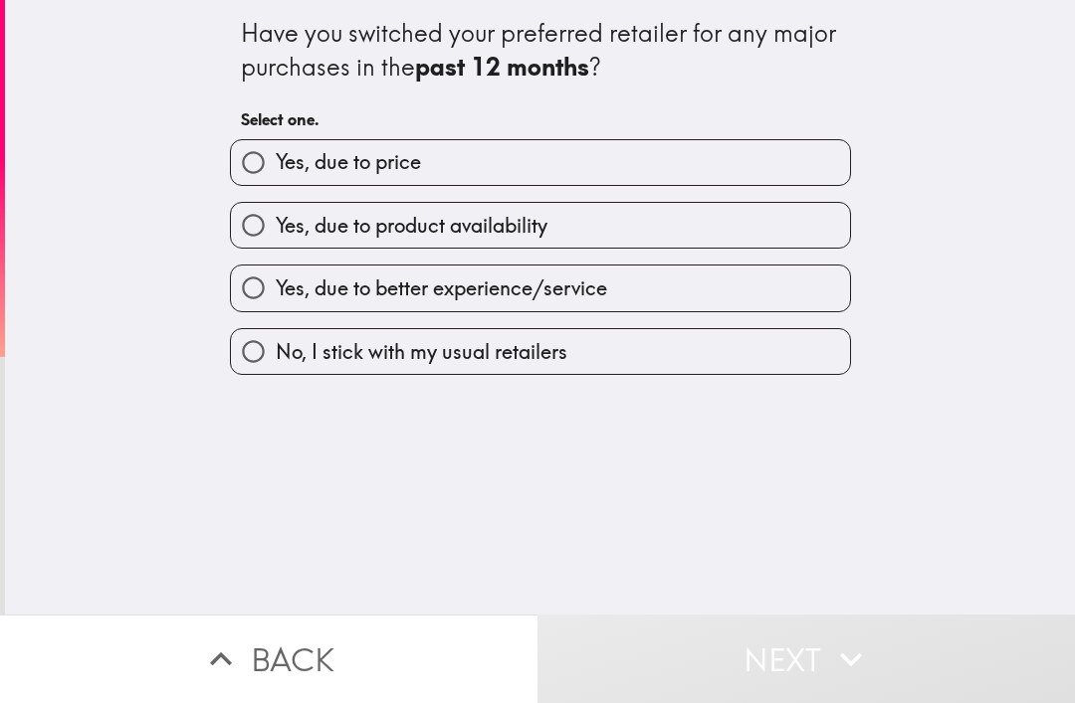
click at [713, 224] on label "Yes, due to product availability" at bounding box center [540, 225] width 619 height 45
click at [276, 224] on input "Yes, due to product availability" at bounding box center [253, 225] width 45 height 45
radio input "true"
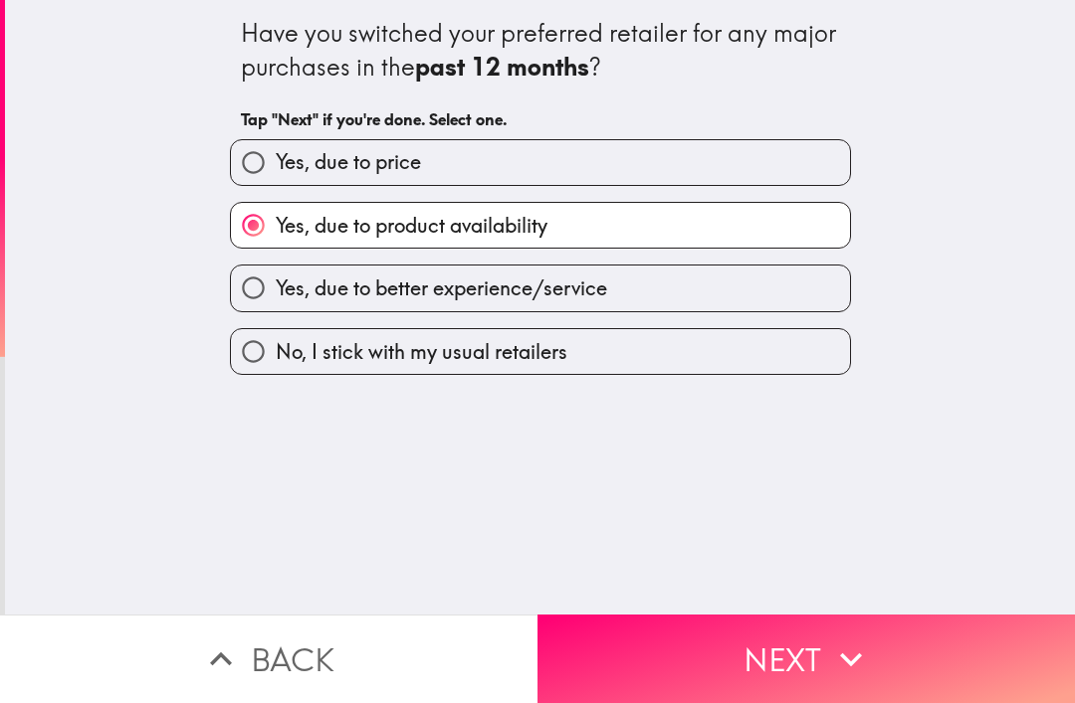
click at [685, 665] on button "Next" at bounding box center [805, 659] width 537 height 89
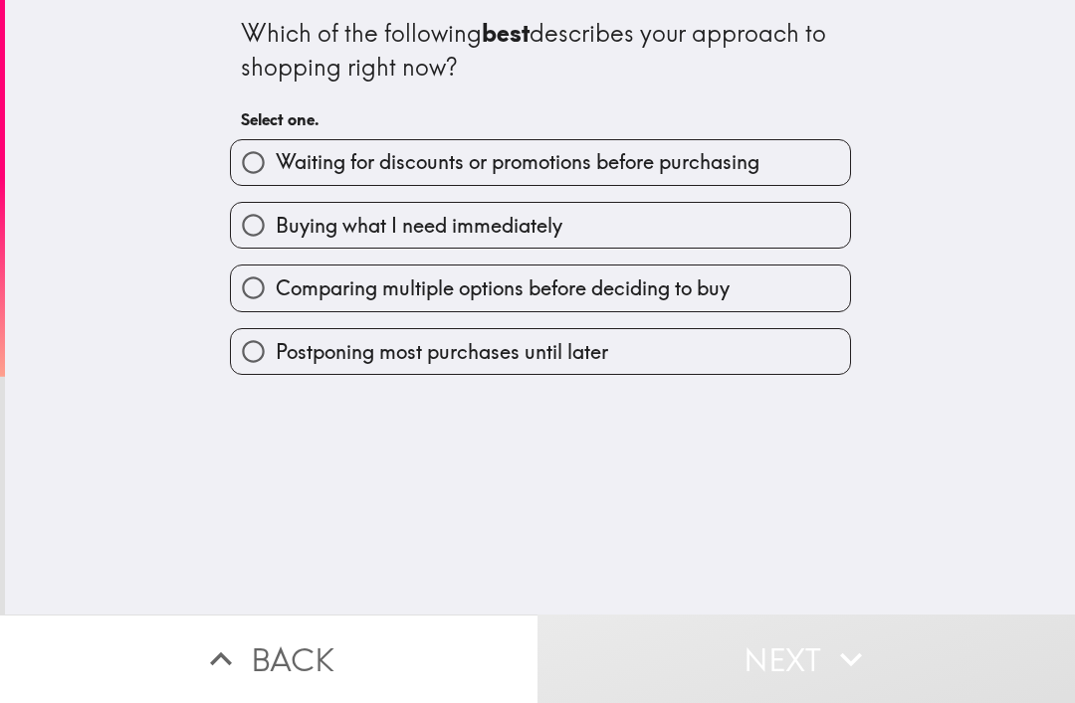
click at [759, 158] on span "Waiting for discounts or promotions before purchasing" at bounding box center [518, 162] width 484 height 28
click at [276, 158] on input "Waiting for discounts or promotions before purchasing" at bounding box center [253, 162] width 45 height 45
radio input "true"
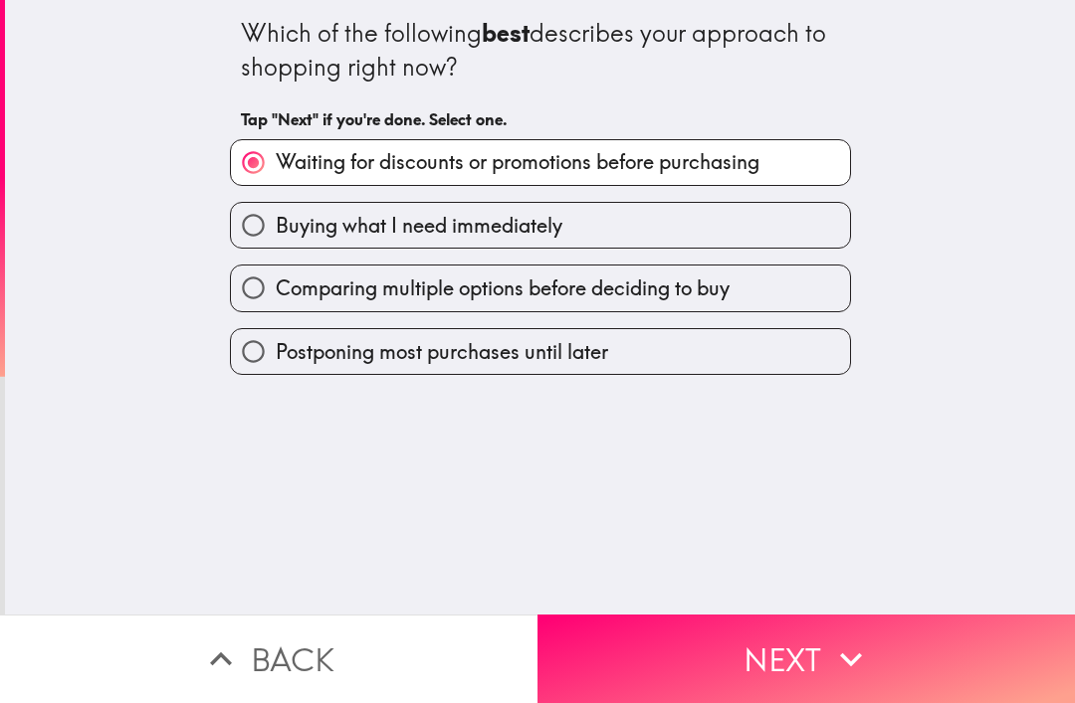
click at [683, 655] on button "Next" at bounding box center [805, 659] width 537 height 89
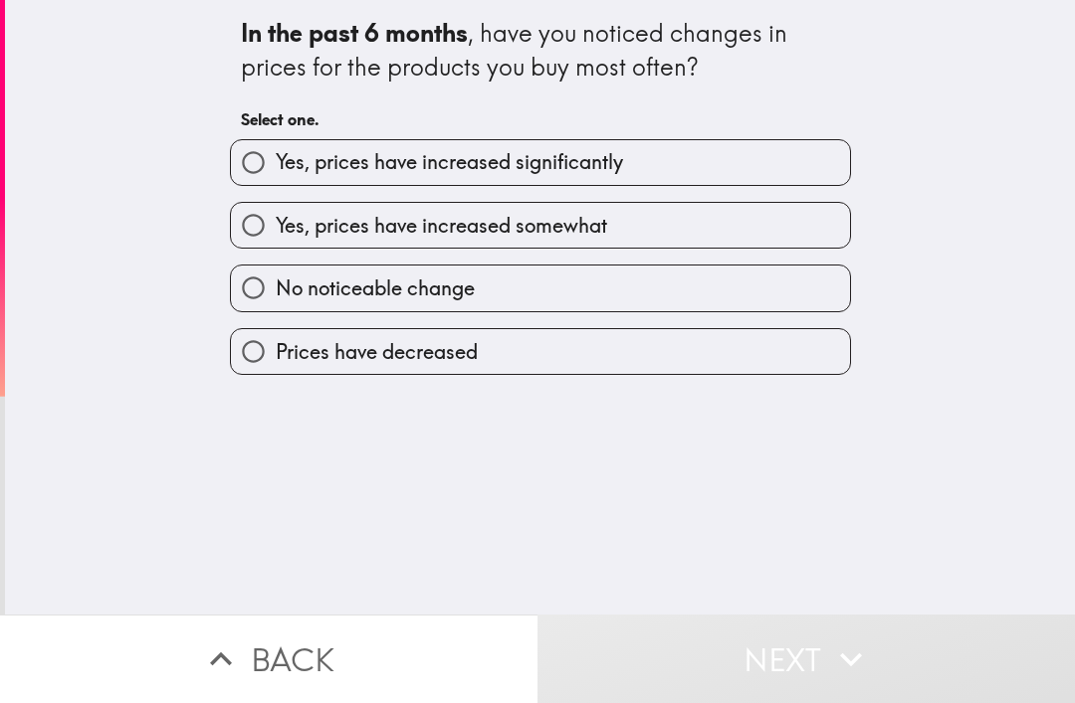
click at [750, 152] on label "Yes, prices have increased significantly" at bounding box center [540, 162] width 619 height 45
click at [276, 152] on input "Yes, prices have increased significantly" at bounding box center [253, 162] width 45 height 45
radio input "true"
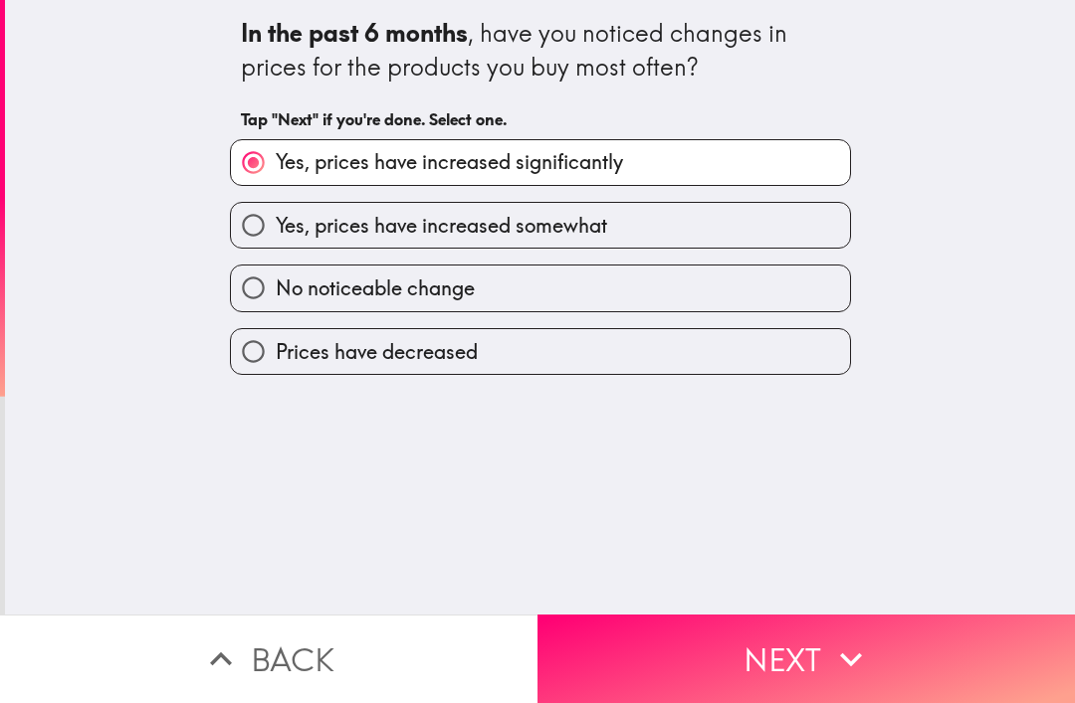
click at [669, 655] on button "Next" at bounding box center [805, 659] width 537 height 89
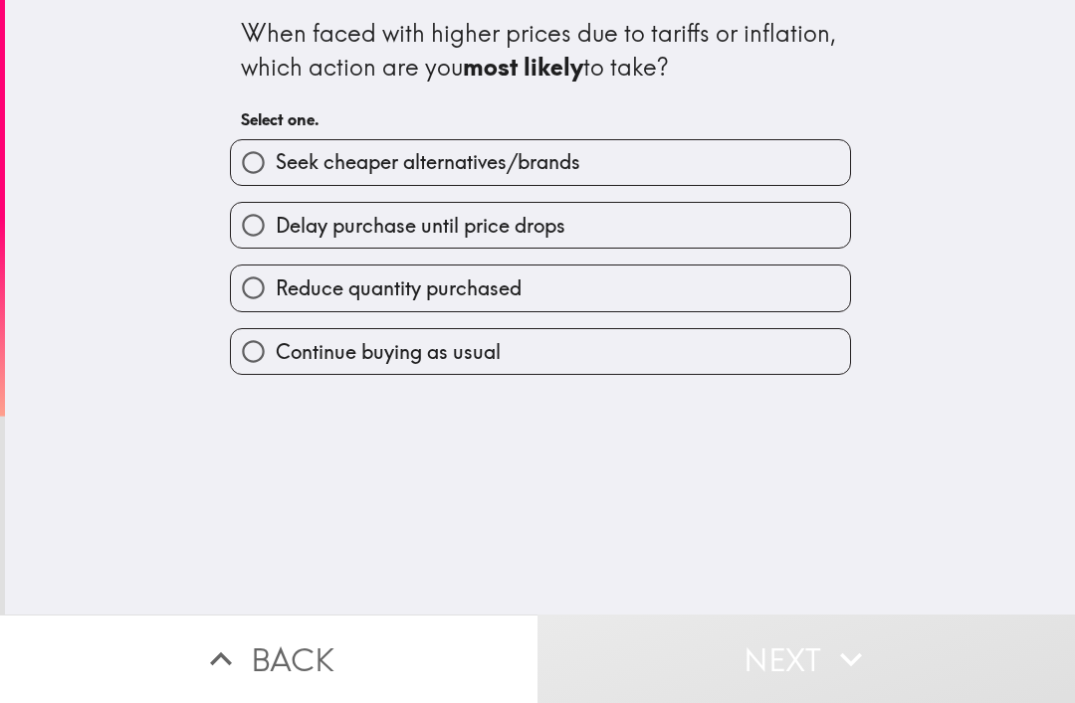
click at [746, 151] on label "Seek cheaper alternatives/brands" at bounding box center [540, 162] width 619 height 45
click at [276, 151] on input "Seek cheaper alternatives/brands" at bounding box center [253, 162] width 45 height 45
radio input "true"
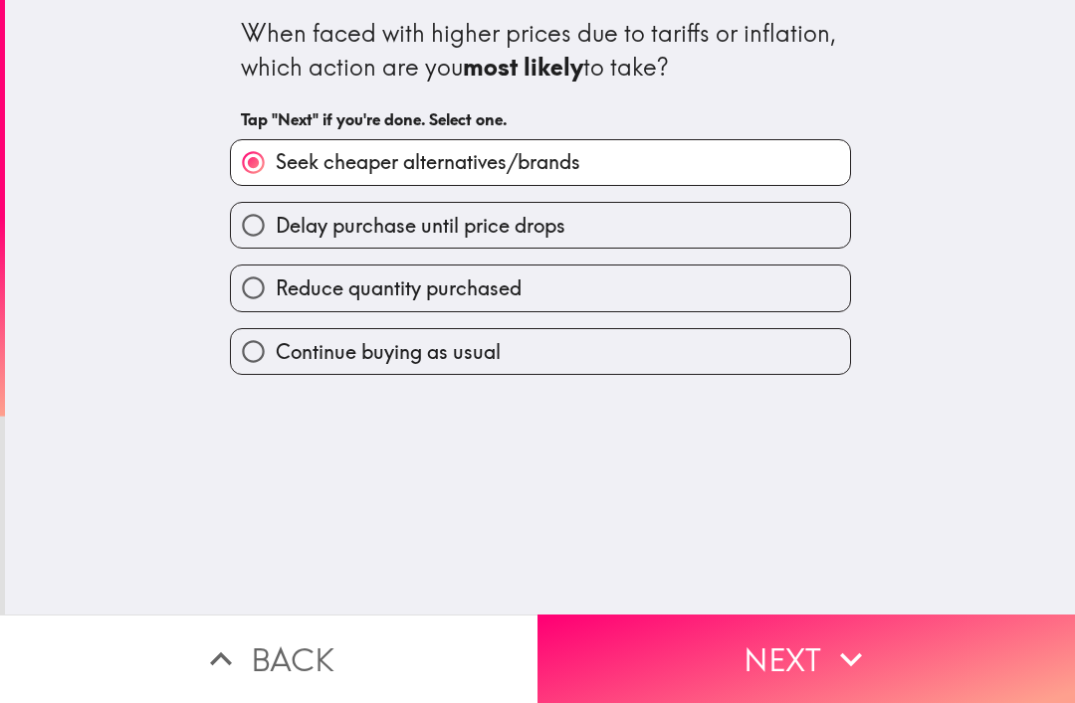
click at [688, 678] on button "Next" at bounding box center [805, 659] width 537 height 89
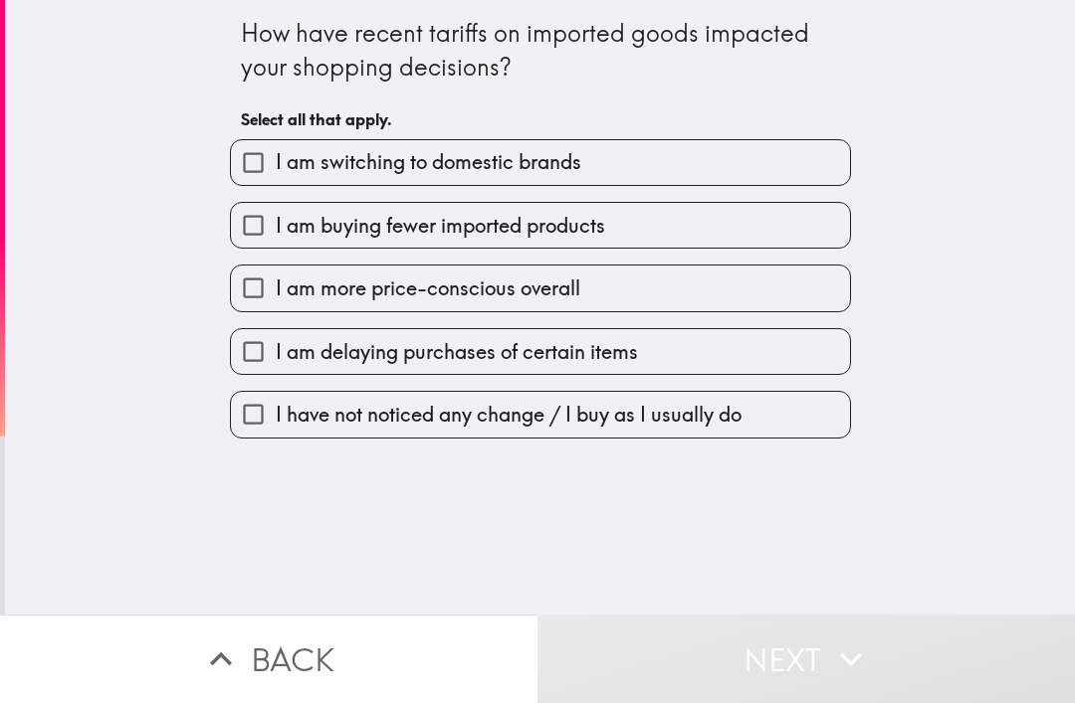
click at [725, 222] on label "I am buying fewer imported products" at bounding box center [540, 225] width 619 height 45
click at [276, 222] on input "I am buying fewer imported products" at bounding box center [253, 225] width 45 height 45
checkbox input "true"
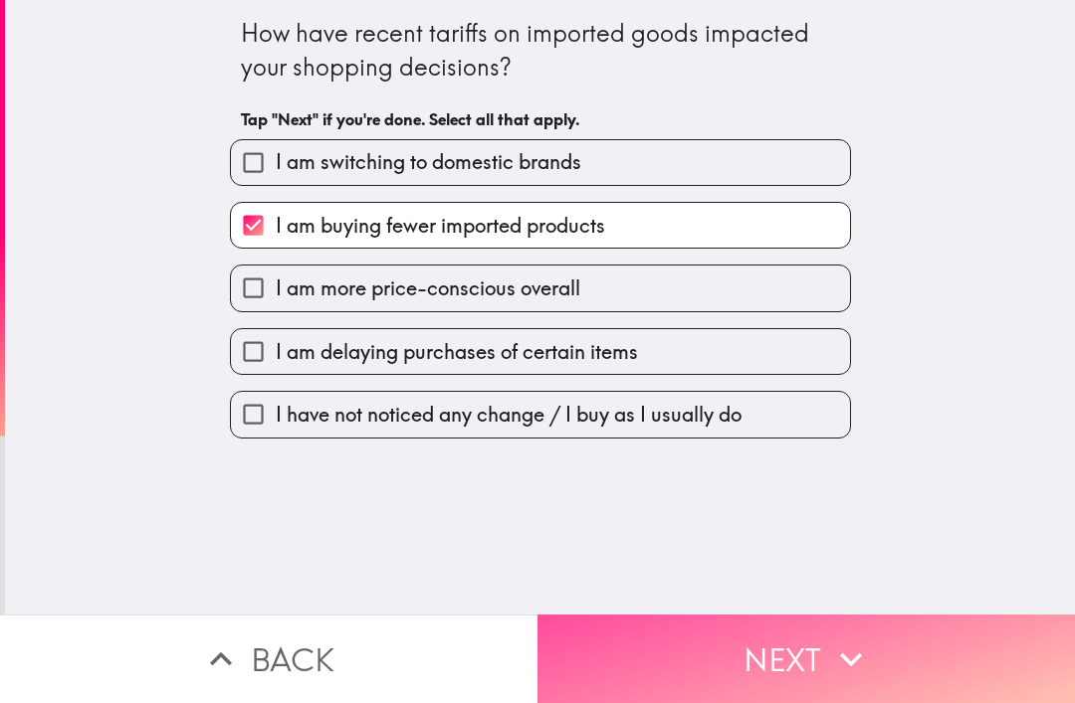
click at [688, 670] on button "Next" at bounding box center [805, 659] width 537 height 89
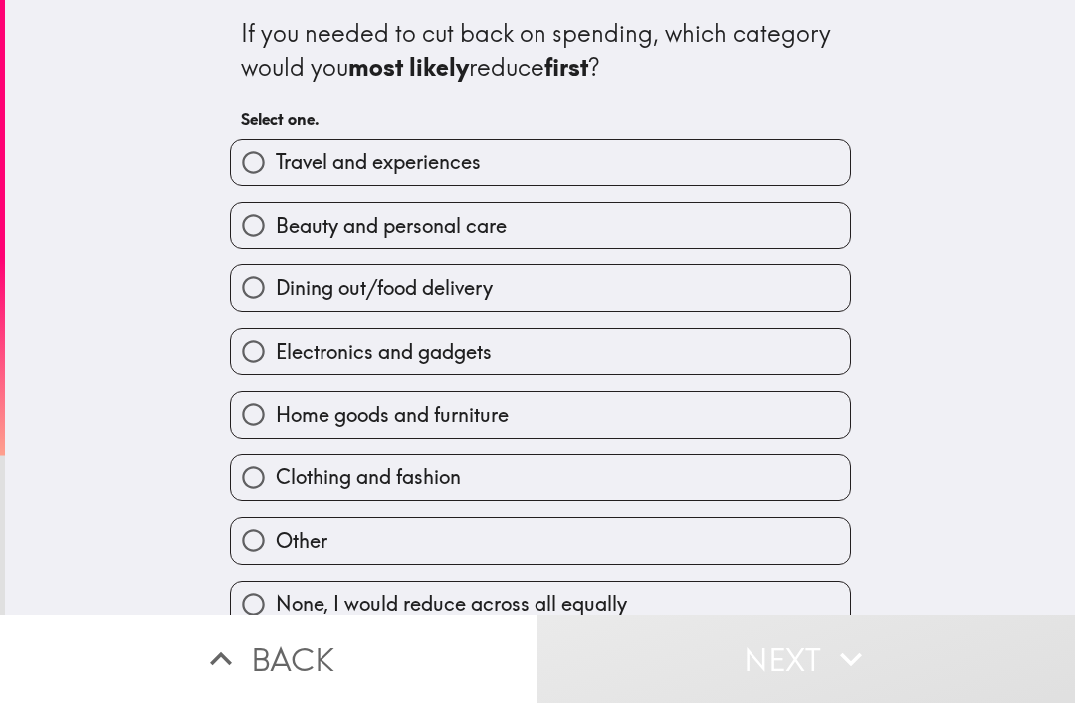
click at [723, 203] on label "Beauty and personal care" at bounding box center [540, 225] width 619 height 45
click at [276, 203] on input "Beauty and personal care" at bounding box center [253, 225] width 45 height 45
radio input "true"
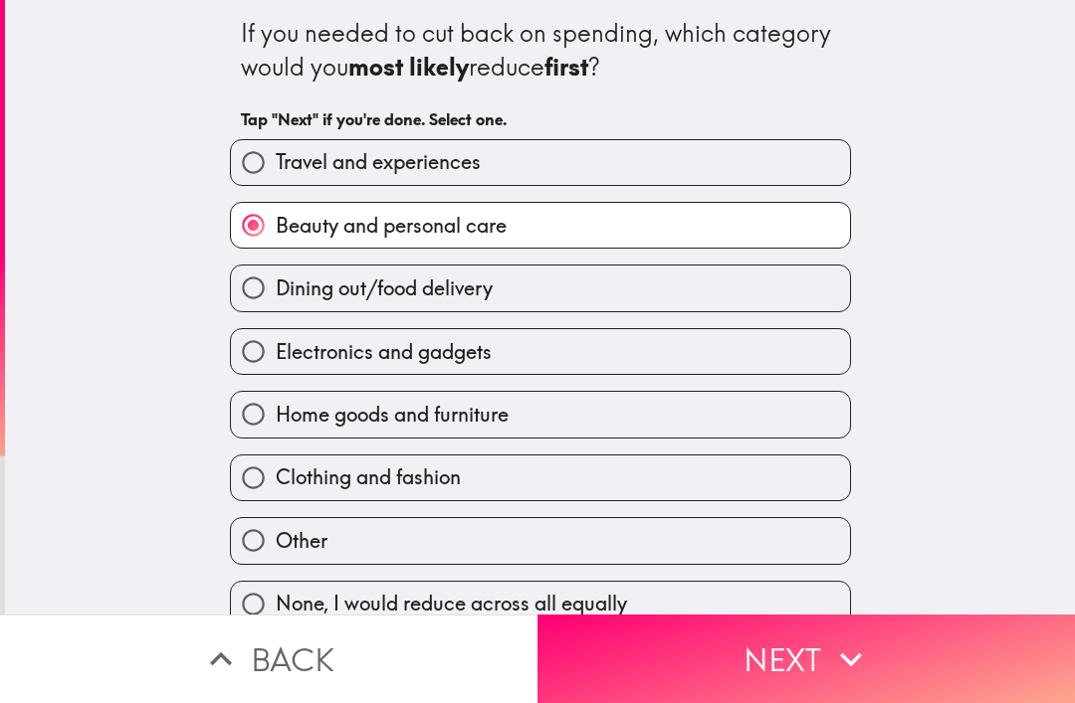
click at [692, 659] on button "Next" at bounding box center [805, 659] width 537 height 89
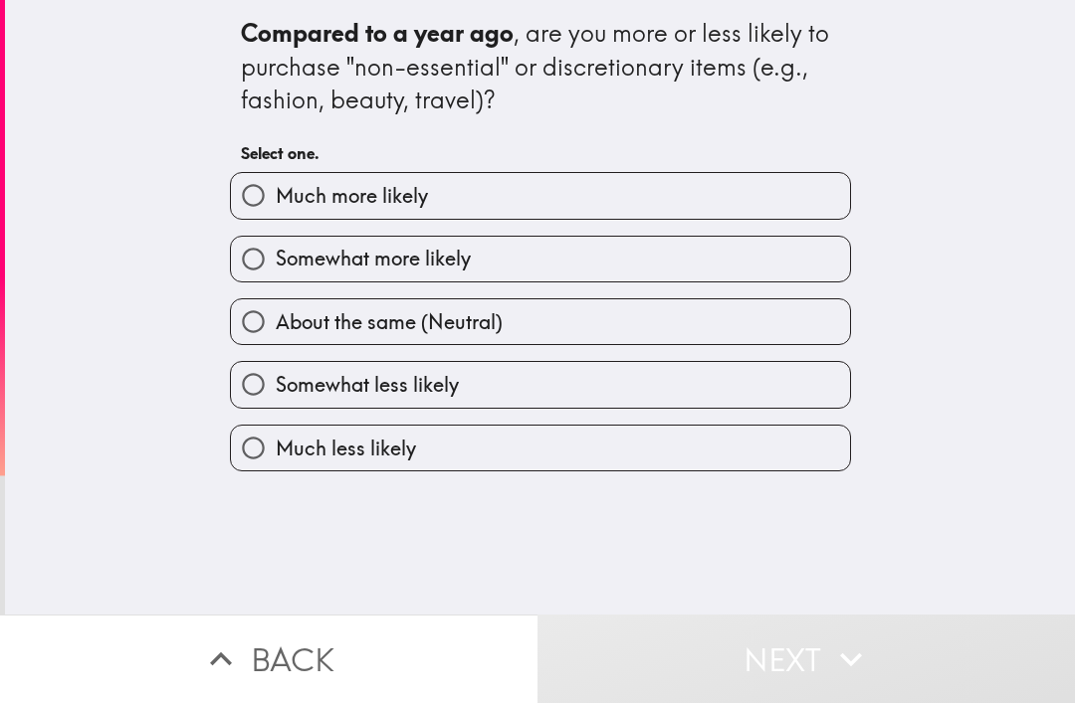
click at [717, 244] on label "Somewhat more likely" at bounding box center [540, 259] width 619 height 45
click at [276, 244] on input "Somewhat more likely" at bounding box center [253, 259] width 45 height 45
radio input "true"
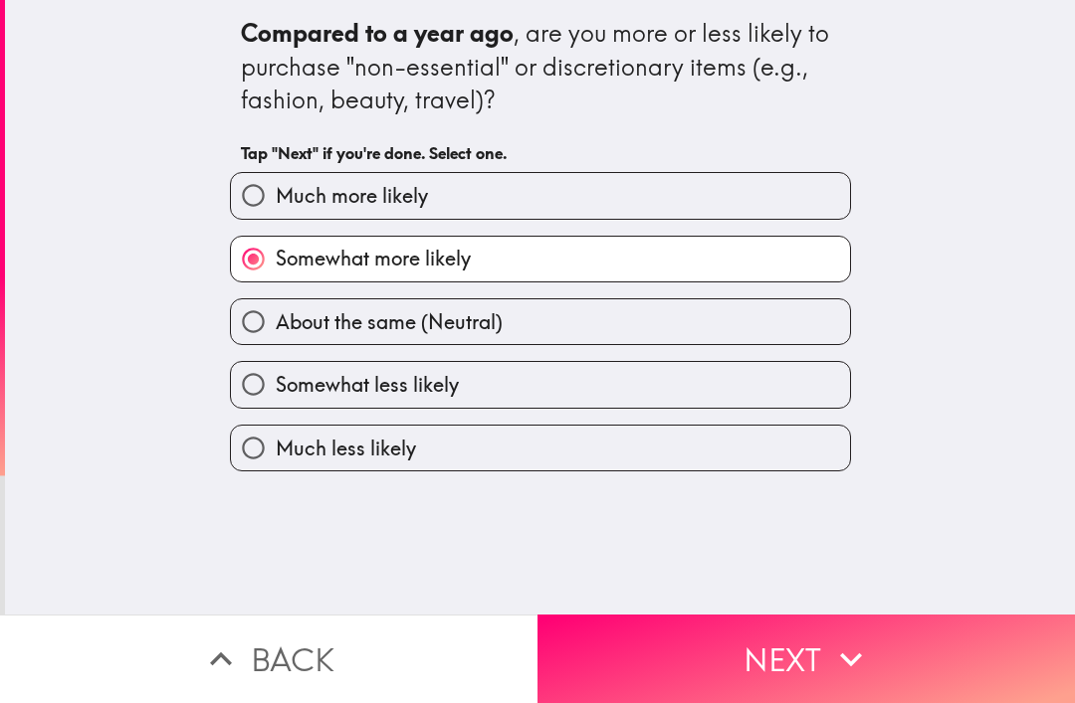
click at [683, 645] on button "Next" at bounding box center [805, 659] width 537 height 89
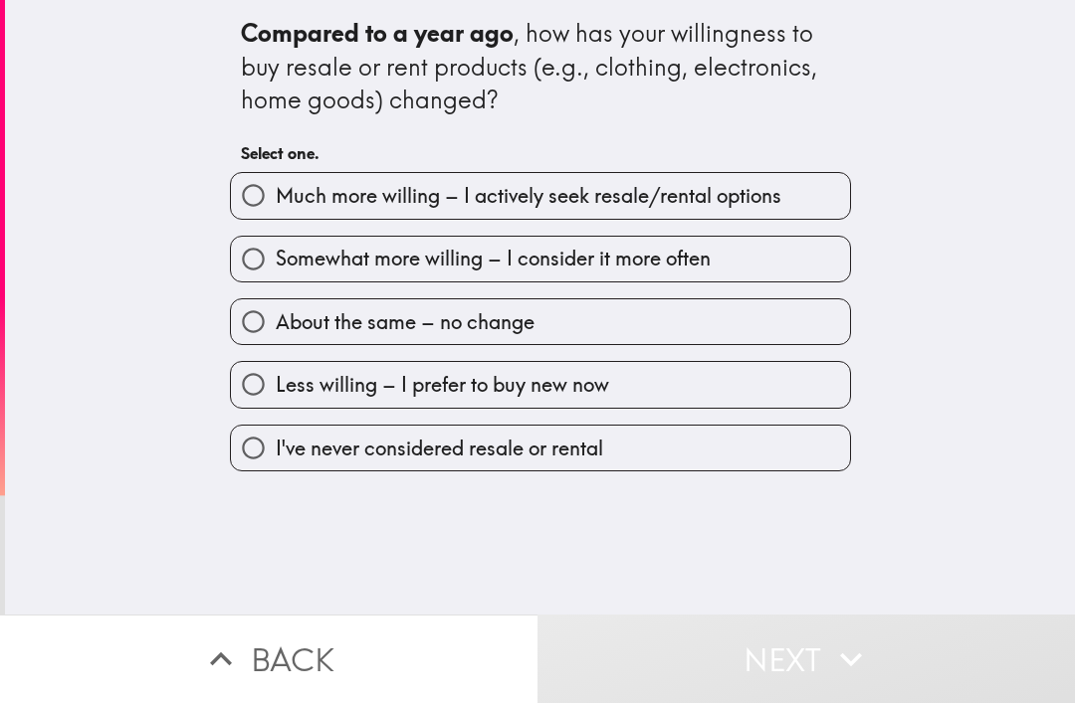
click at [721, 248] on label "Somewhat more willing – I consider it more often" at bounding box center [540, 259] width 619 height 45
click at [276, 248] on input "Somewhat more willing – I consider it more often" at bounding box center [253, 259] width 45 height 45
radio input "true"
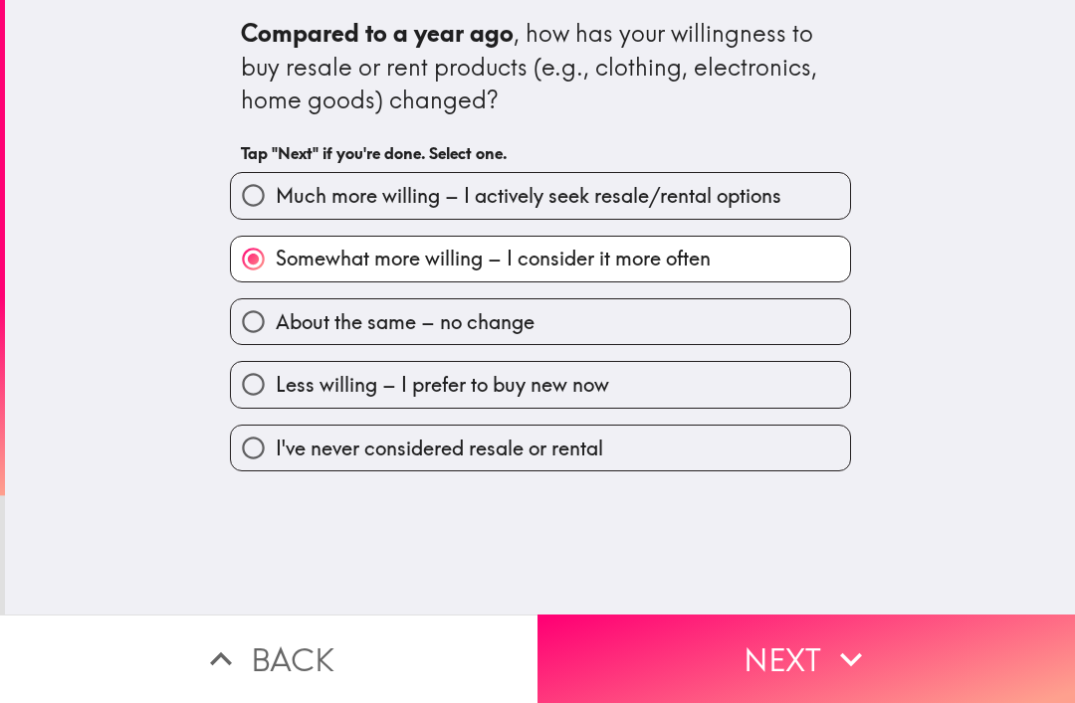
click at [687, 662] on button "Next" at bounding box center [805, 659] width 537 height 89
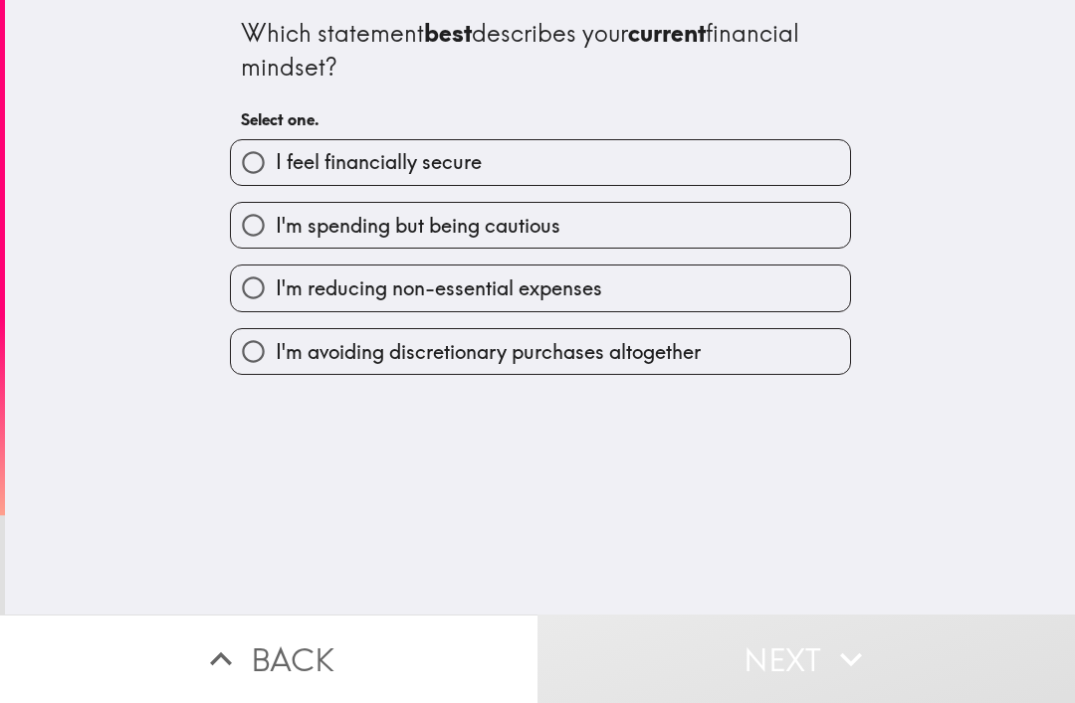
click at [753, 169] on label "I feel financially secure" at bounding box center [540, 162] width 619 height 45
click at [276, 169] on input "I feel financially secure" at bounding box center [253, 162] width 45 height 45
radio input "true"
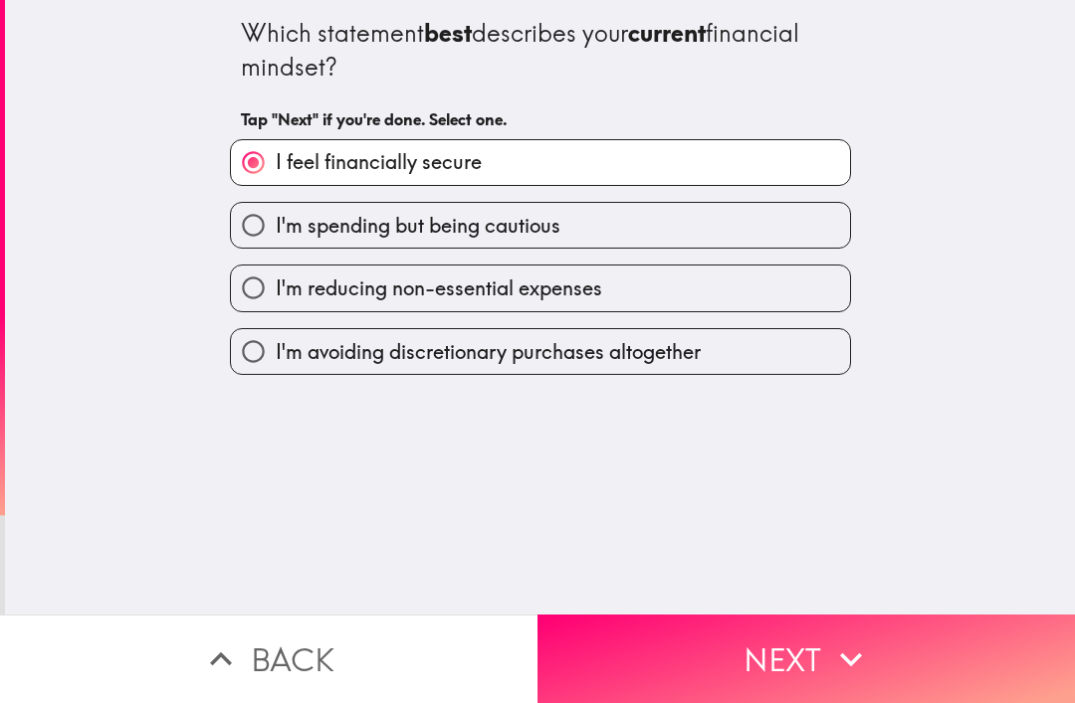
click at [676, 653] on button "Next" at bounding box center [805, 659] width 537 height 89
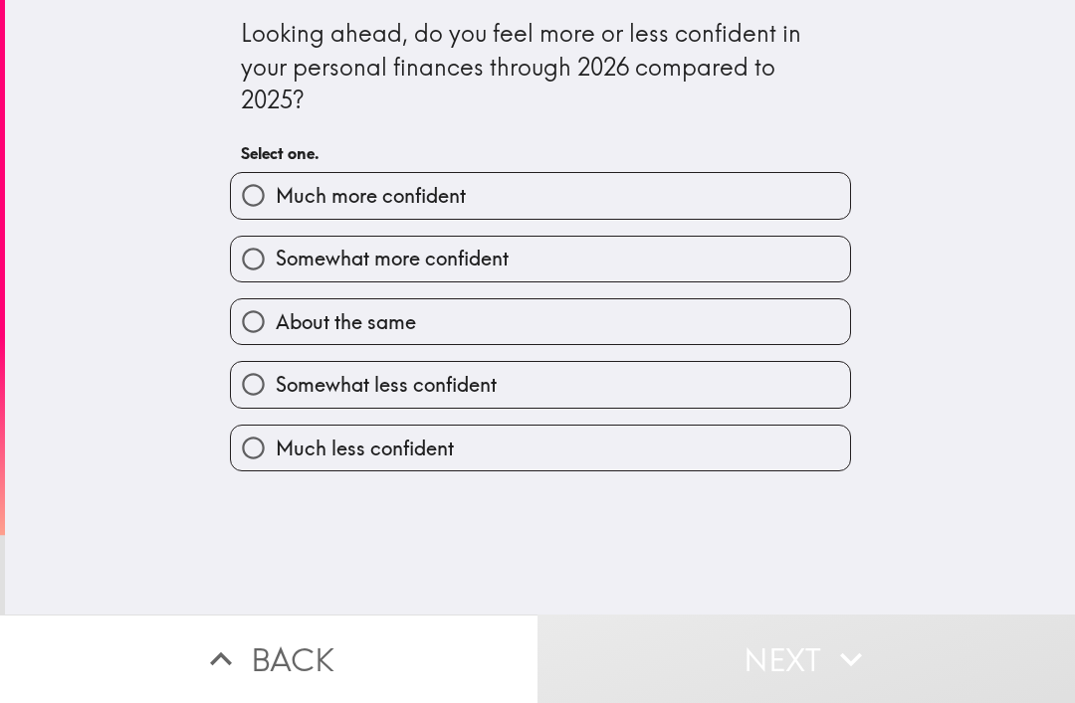
click at [711, 248] on label "Somewhat more confident" at bounding box center [540, 259] width 619 height 45
click at [276, 248] on input "Somewhat more confident" at bounding box center [253, 259] width 45 height 45
radio input "true"
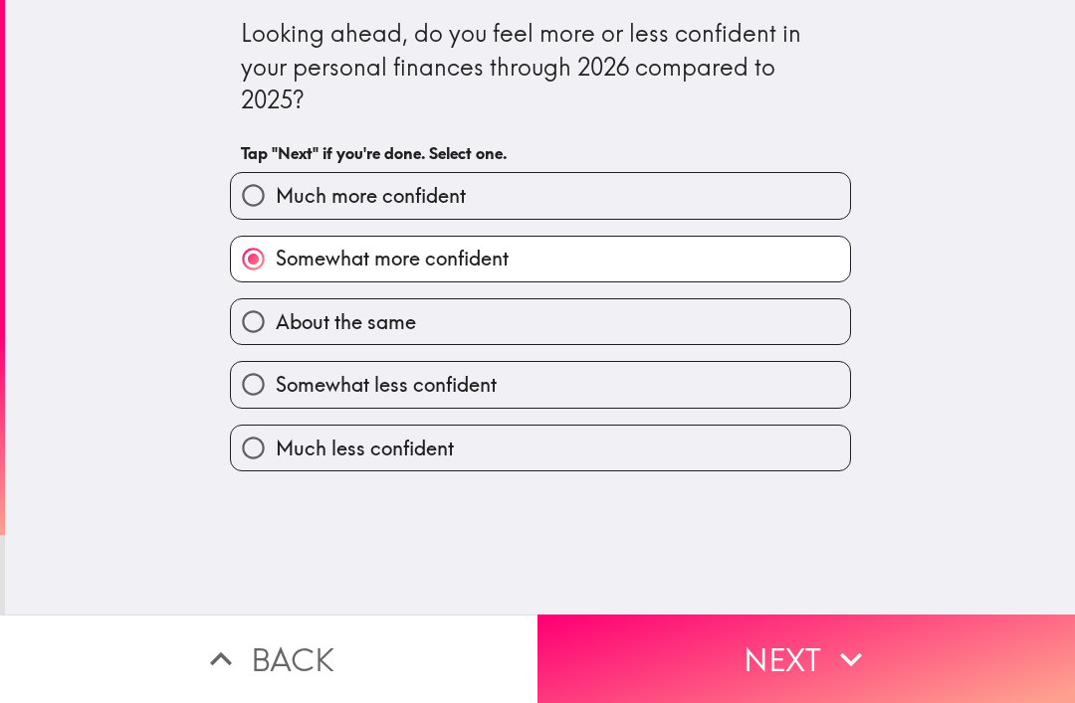
click at [673, 674] on button "Next" at bounding box center [805, 659] width 537 height 89
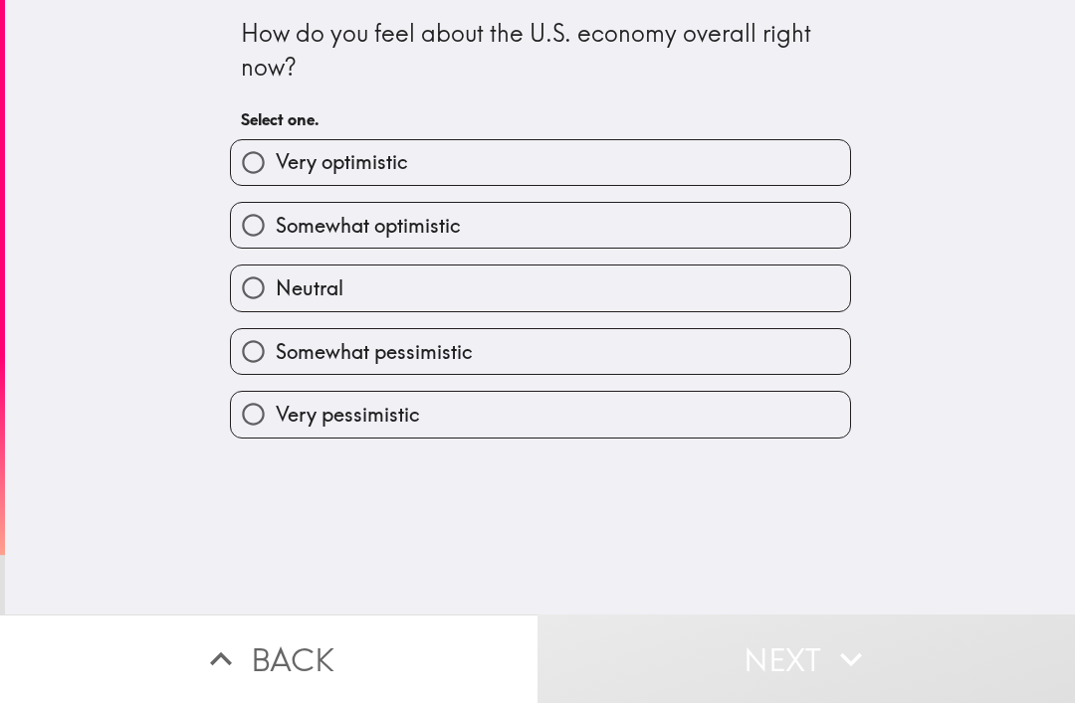
click at [698, 231] on label "Somewhat optimistic" at bounding box center [540, 225] width 619 height 45
click at [276, 231] on input "Somewhat optimistic" at bounding box center [253, 225] width 45 height 45
radio input "true"
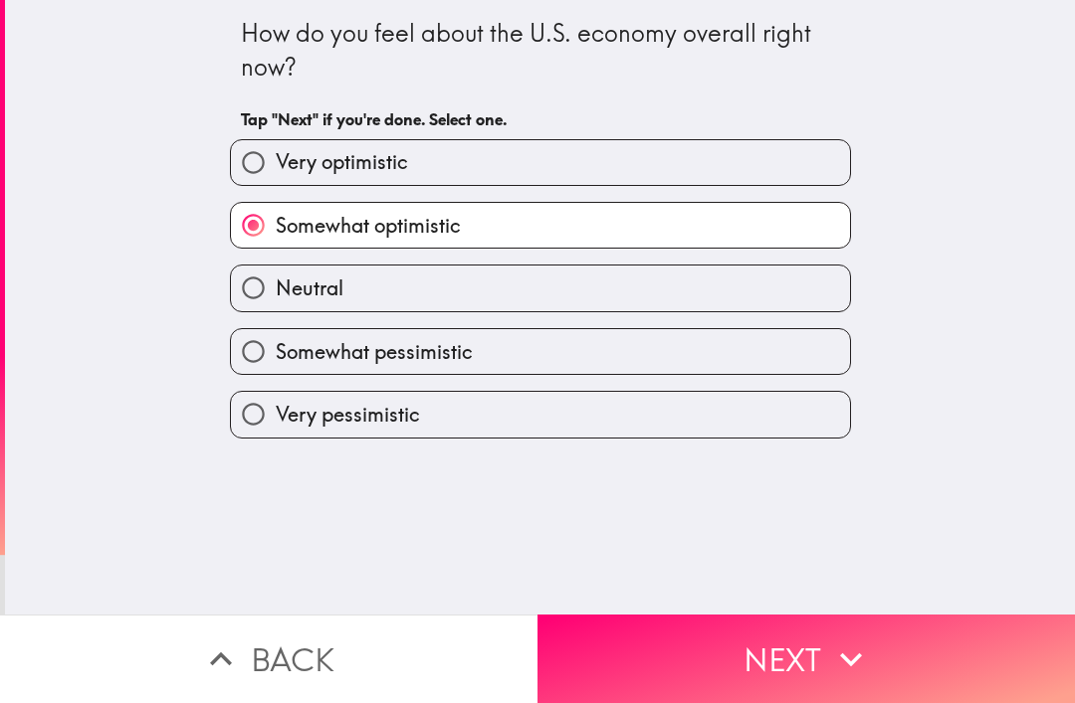
click at [673, 660] on button "Next" at bounding box center [805, 659] width 537 height 89
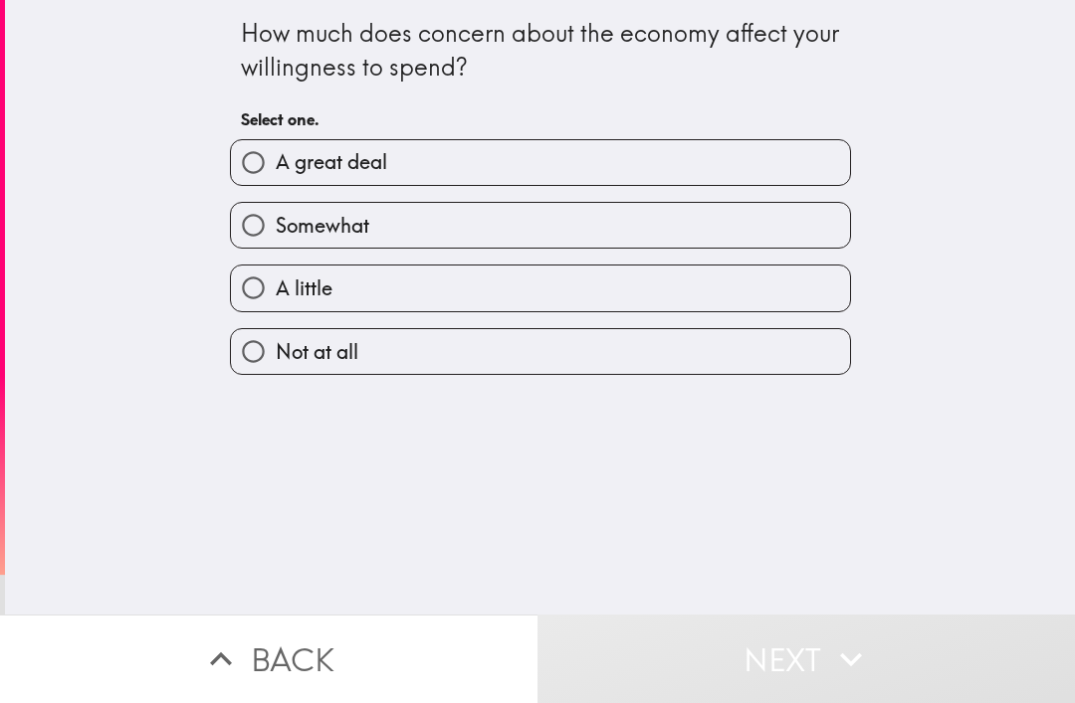
click at [709, 224] on label "Somewhat" at bounding box center [540, 225] width 619 height 45
click at [276, 224] on input "Somewhat" at bounding box center [253, 225] width 45 height 45
radio input "true"
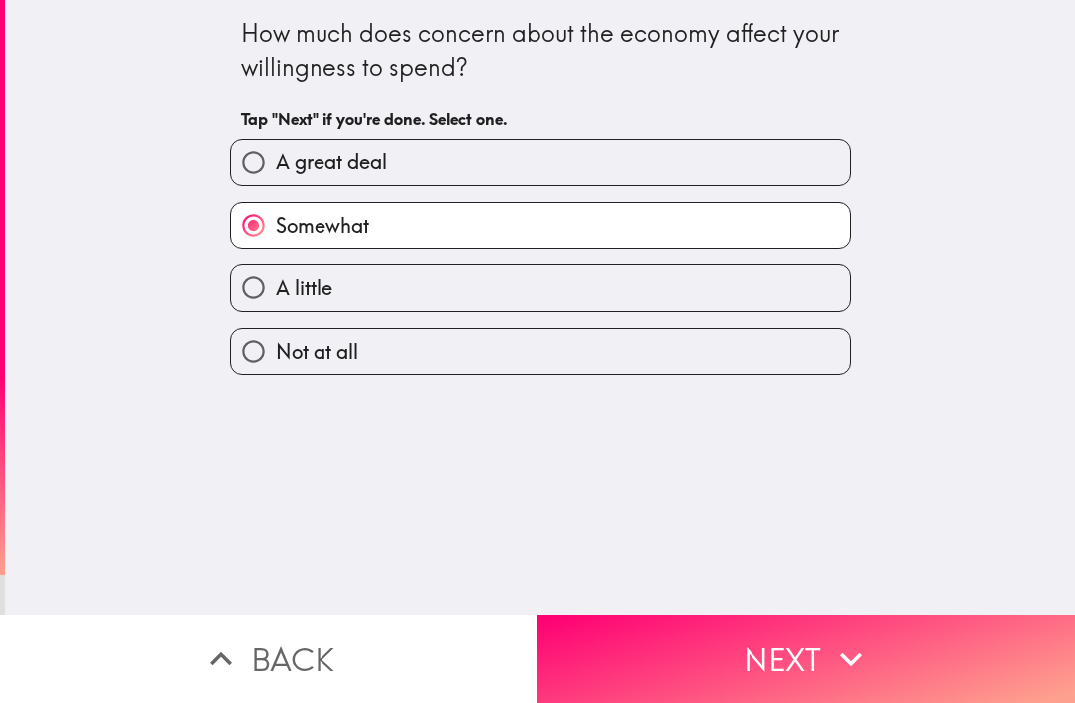
click at [675, 635] on button "Next" at bounding box center [805, 659] width 537 height 89
